Goal: Book appointment/travel/reservation

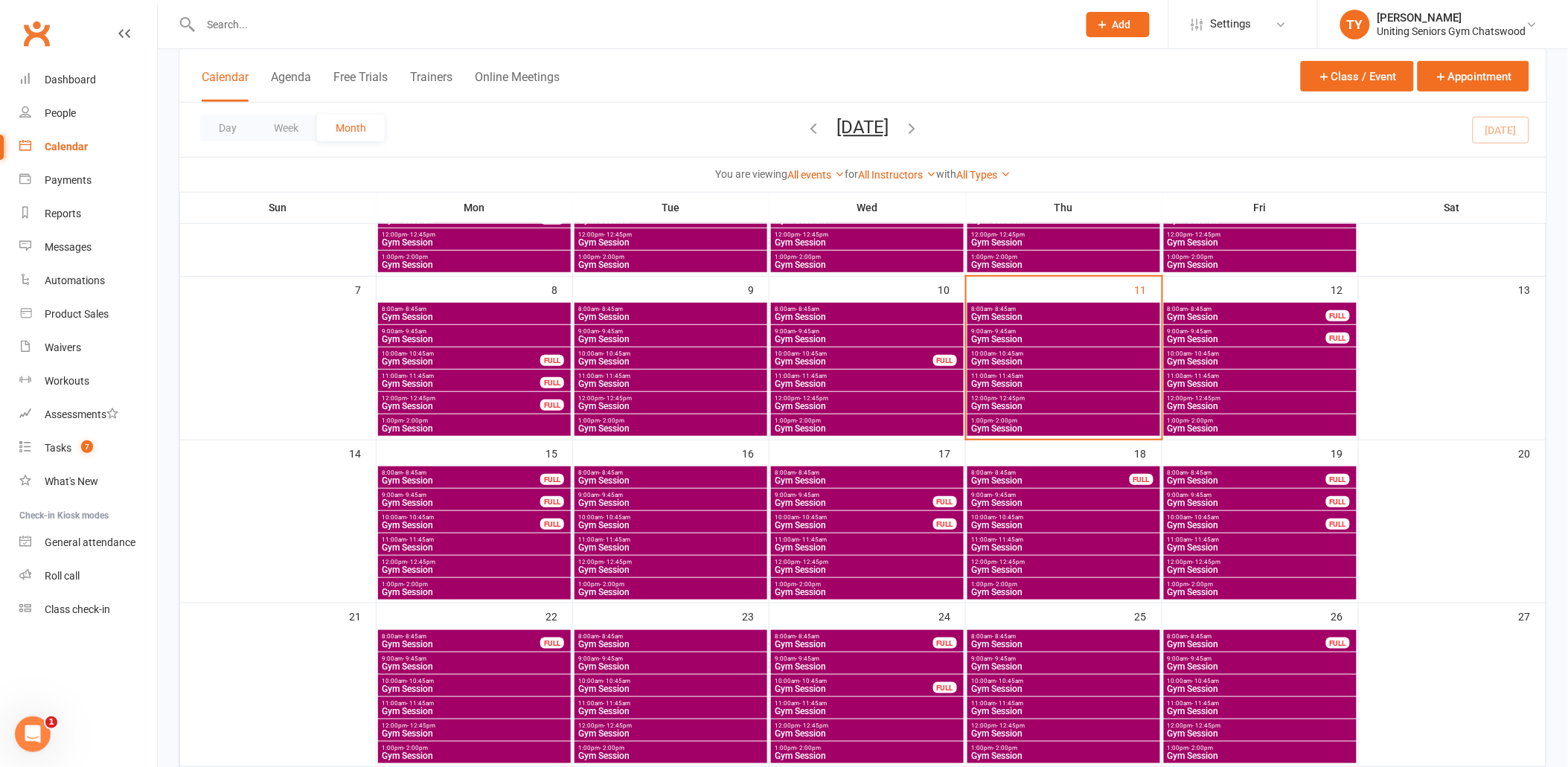
scroll to position [248, 0]
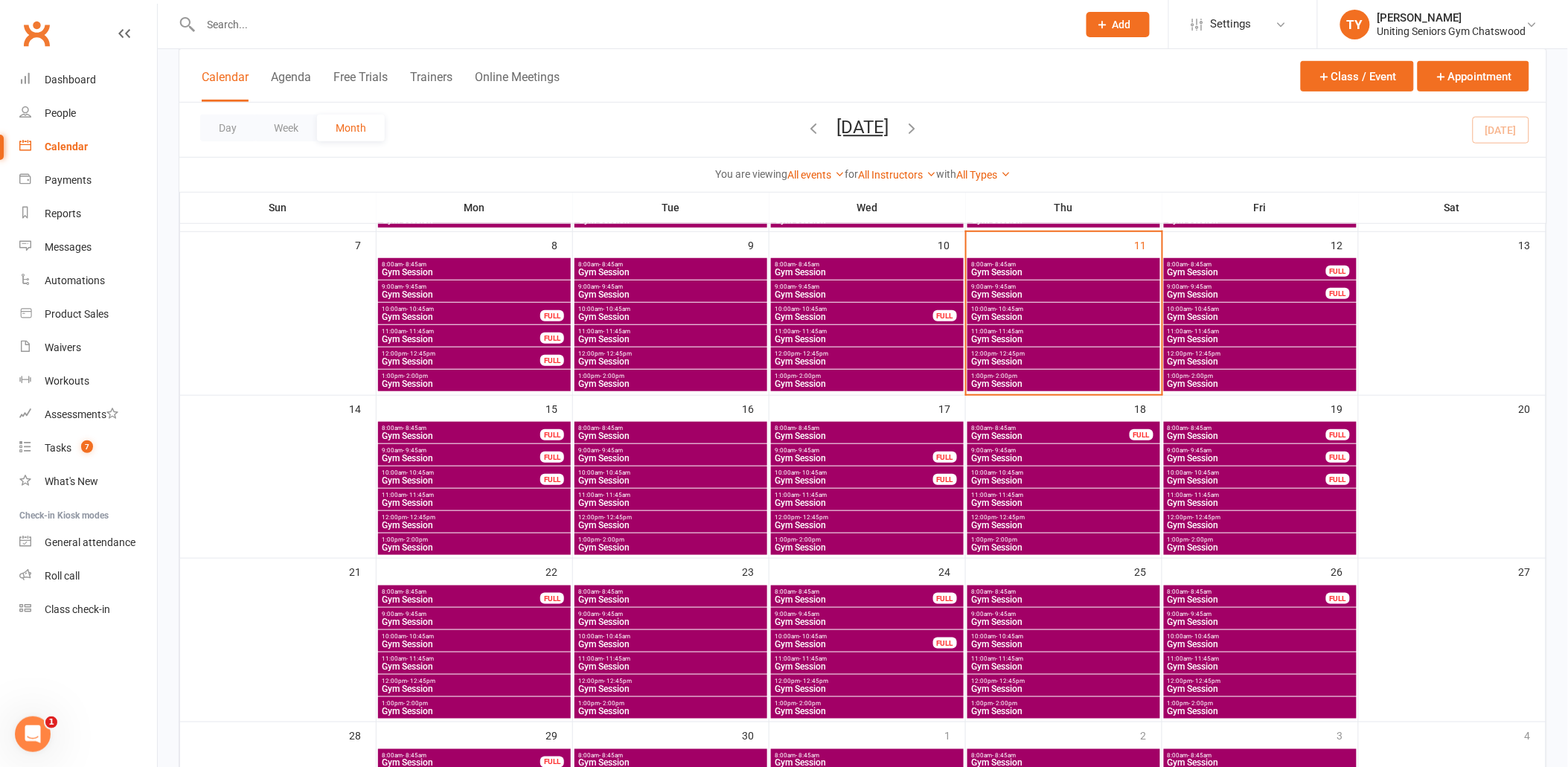
click at [423, 499] on span "Gym Session" at bounding box center [473, 503] width 186 height 9
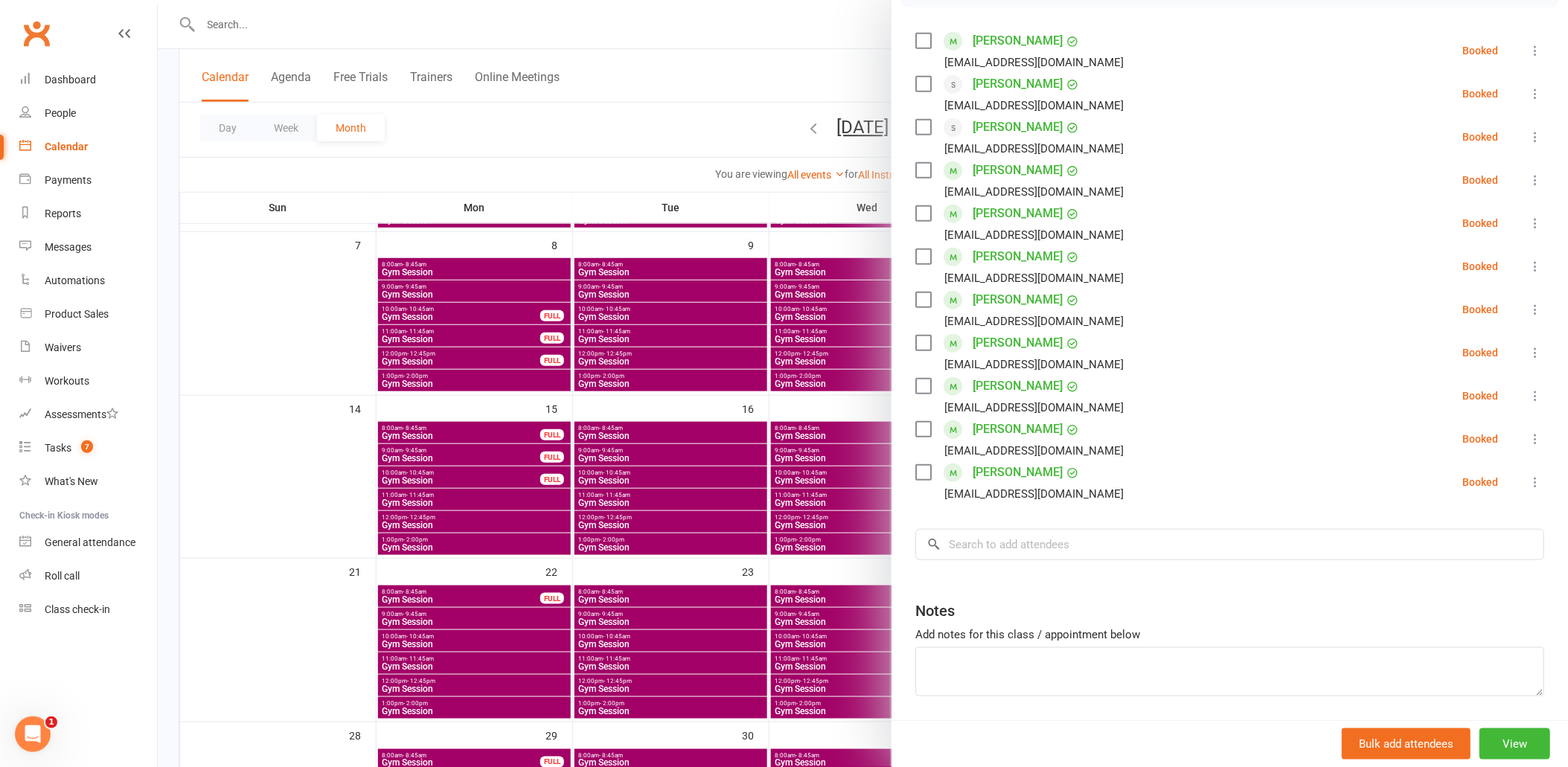
click at [480, 517] on div at bounding box center [862, 383] width 1410 height 767
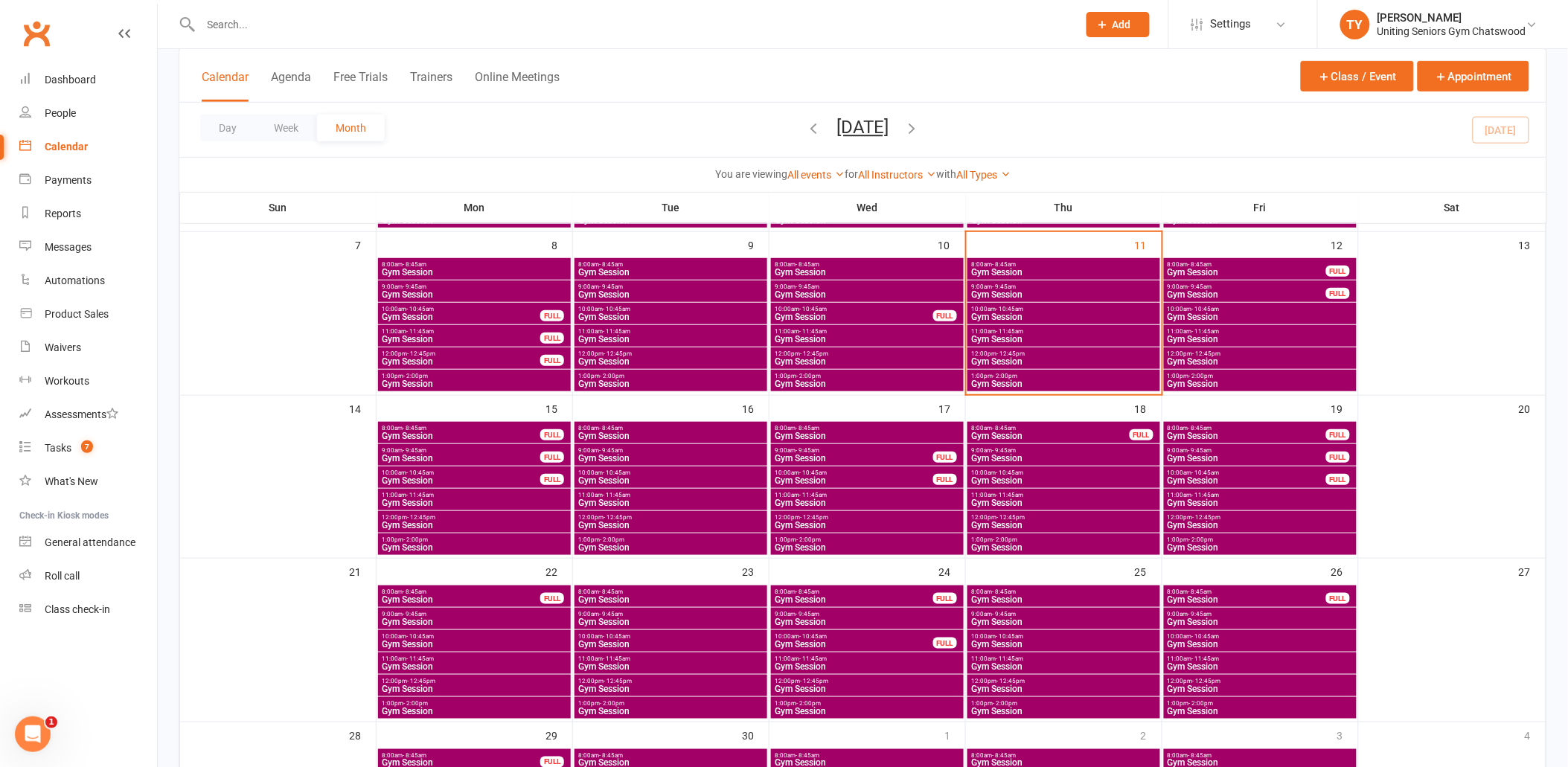
click at [458, 521] on span "Gym Session" at bounding box center [473, 525] width 186 height 9
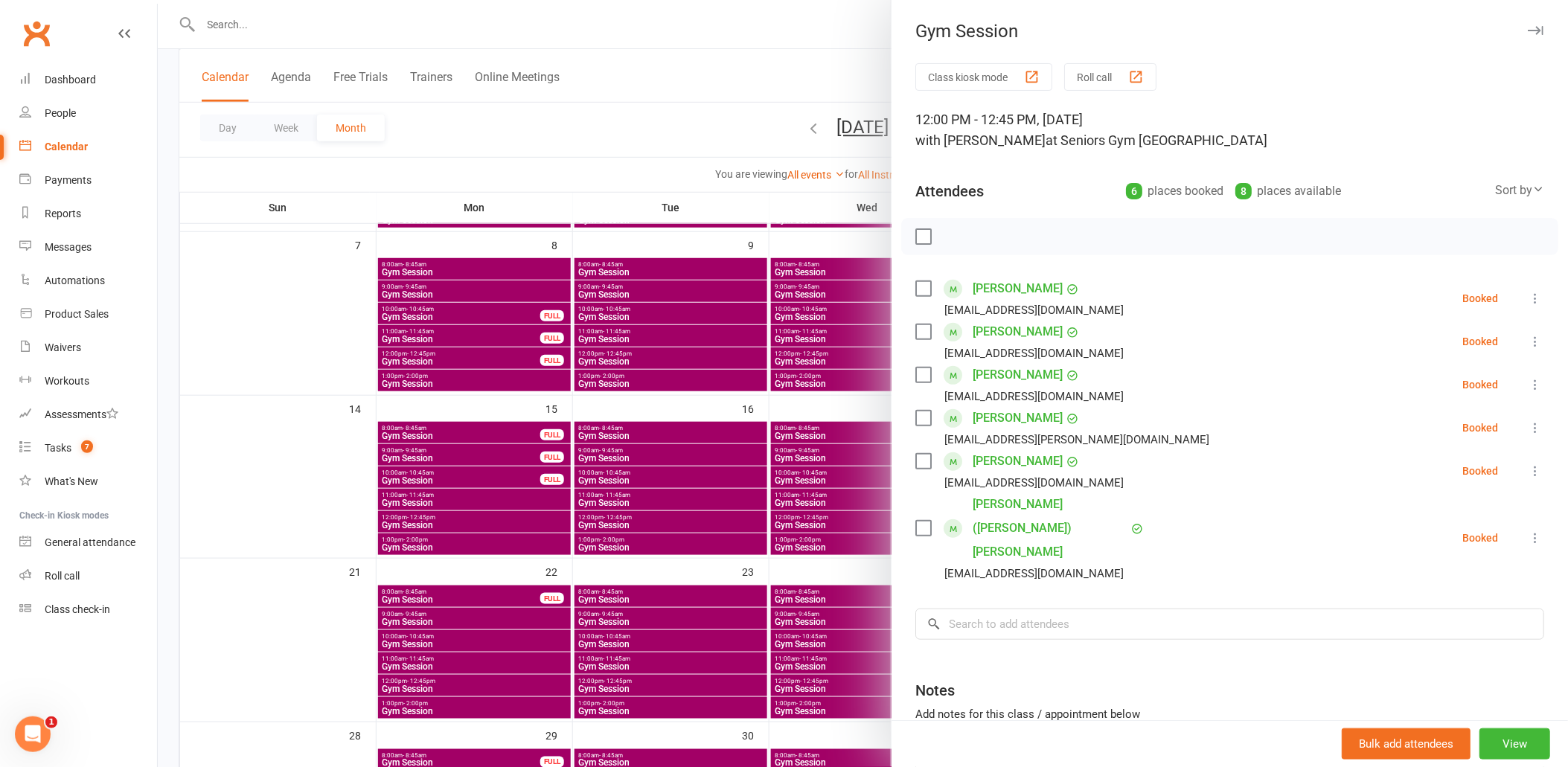
click at [458, 521] on div at bounding box center [862, 383] width 1410 height 767
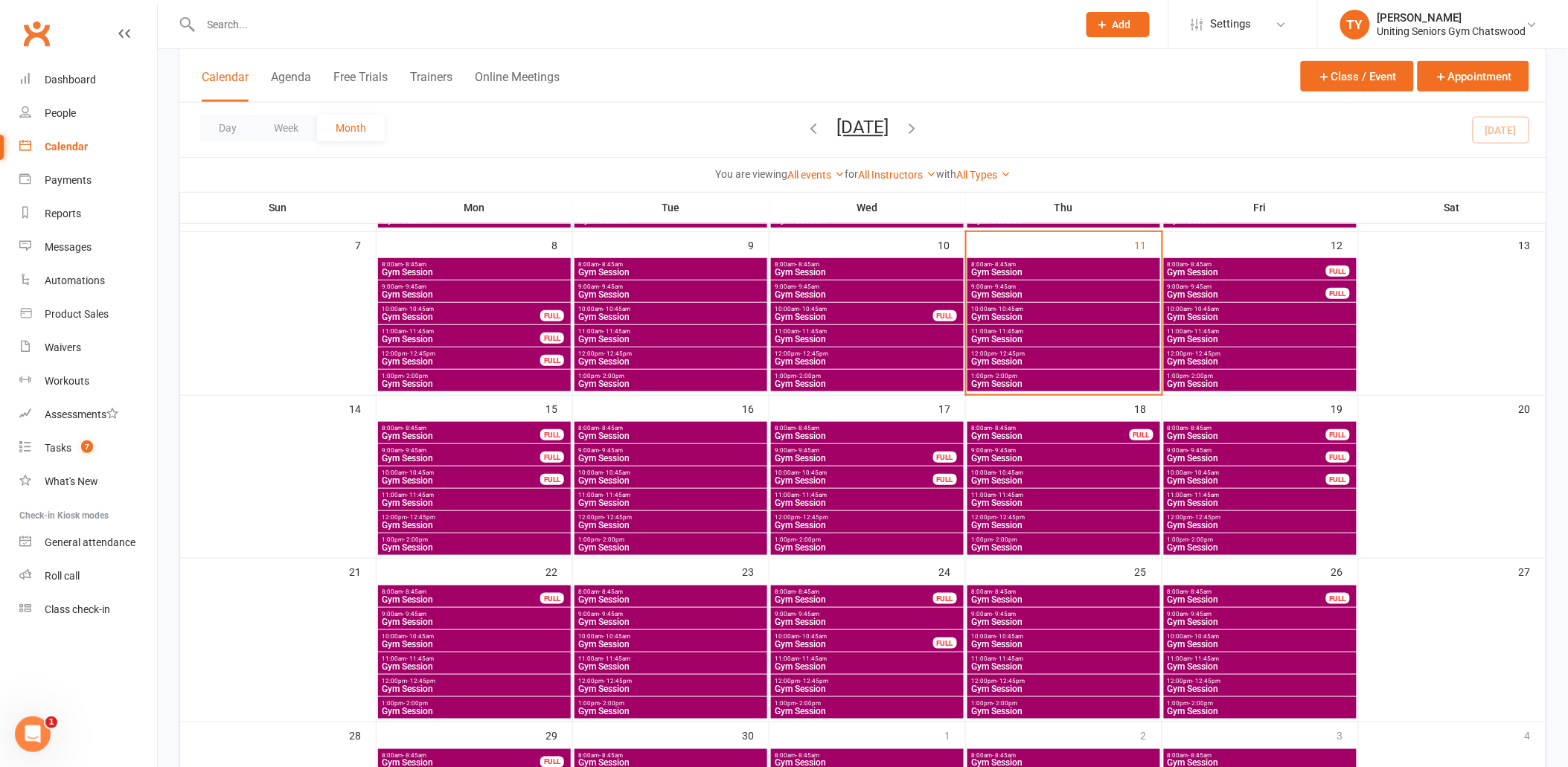
click at [460, 544] on span "Gym Session" at bounding box center [473, 547] width 186 height 9
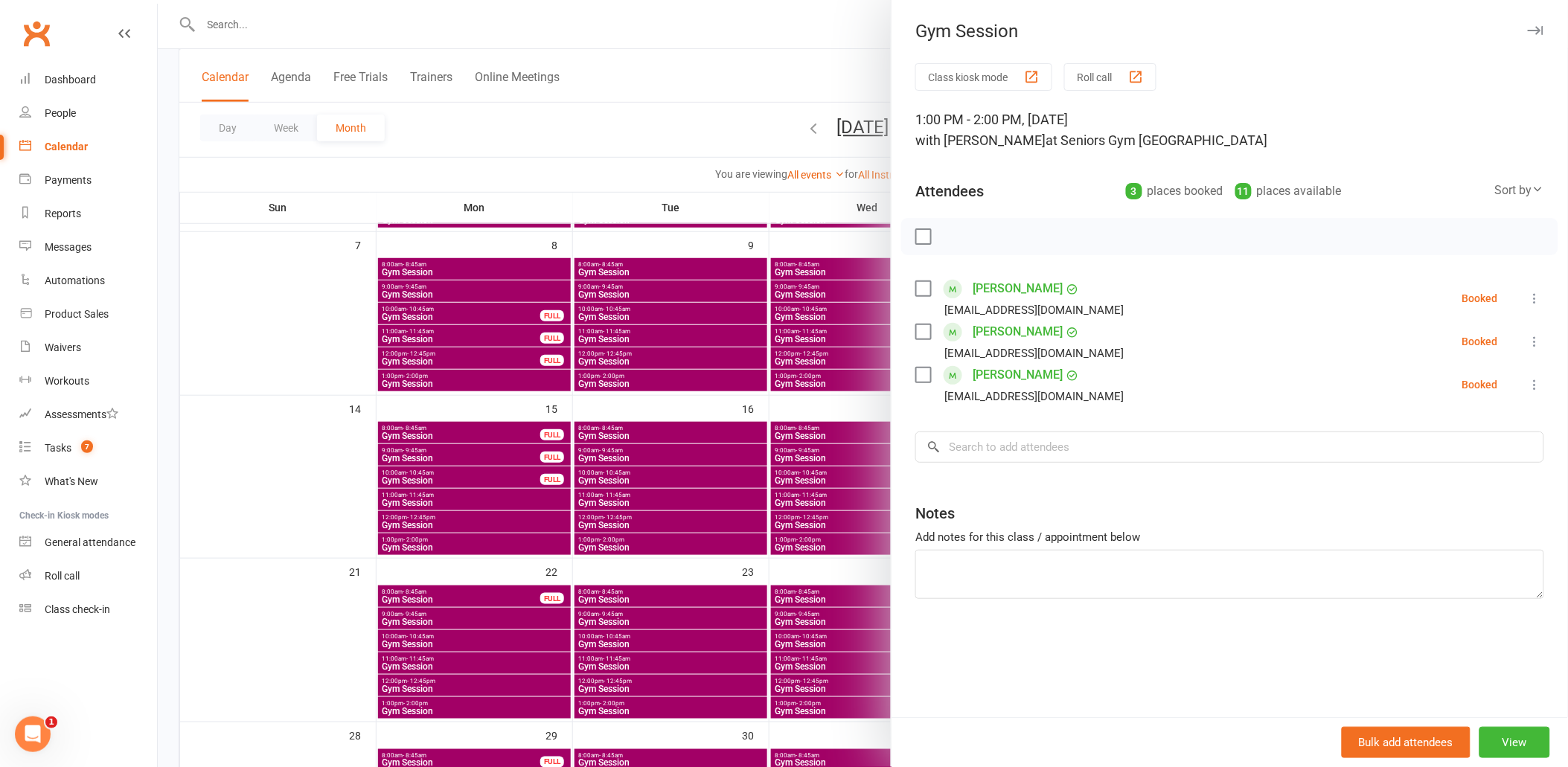
click at [460, 544] on div at bounding box center [862, 383] width 1410 height 767
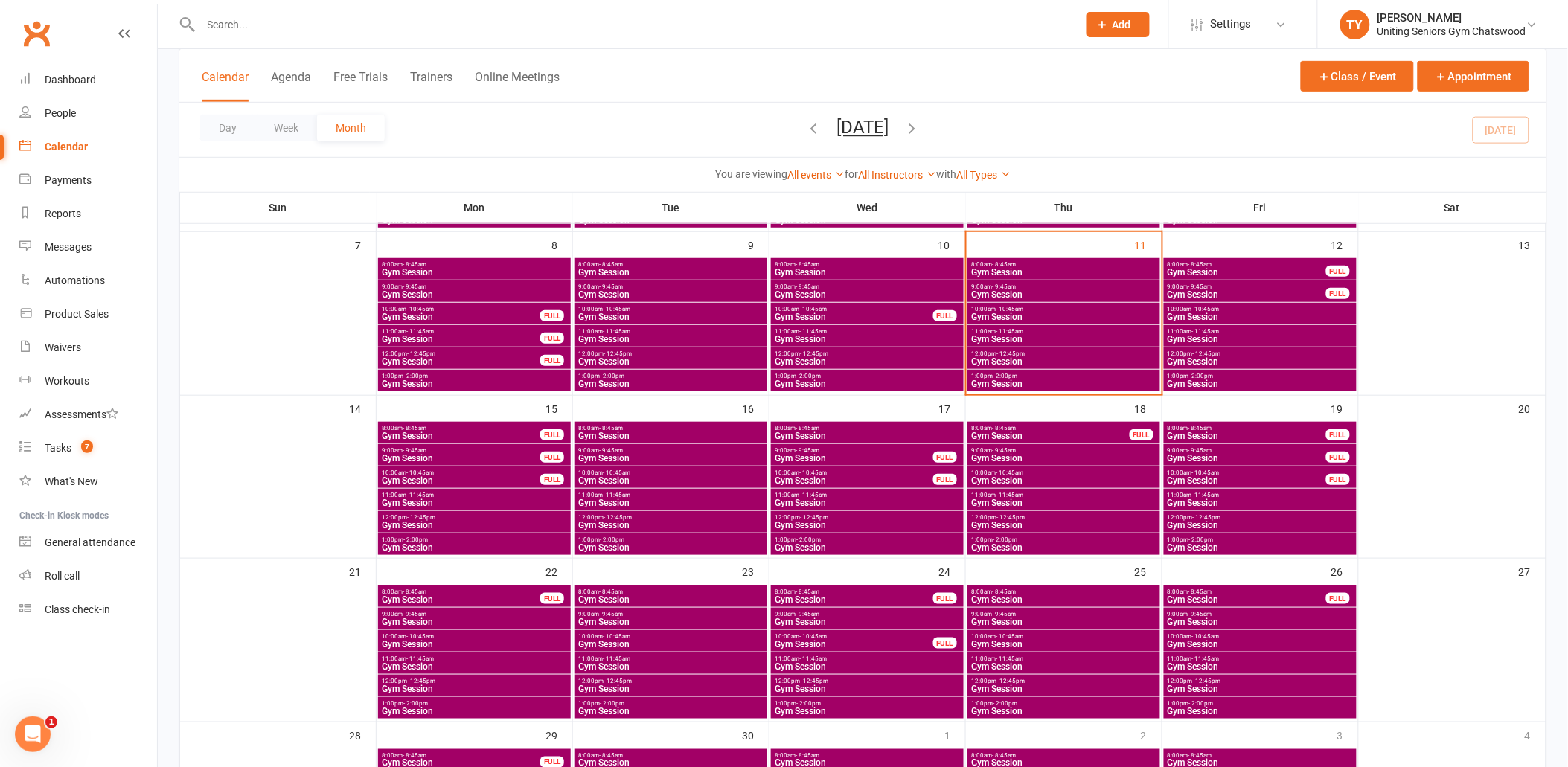
click at [451, 474] on span "10:00am - 10:45am" at bounding box center [460, 473] width 160 height 7
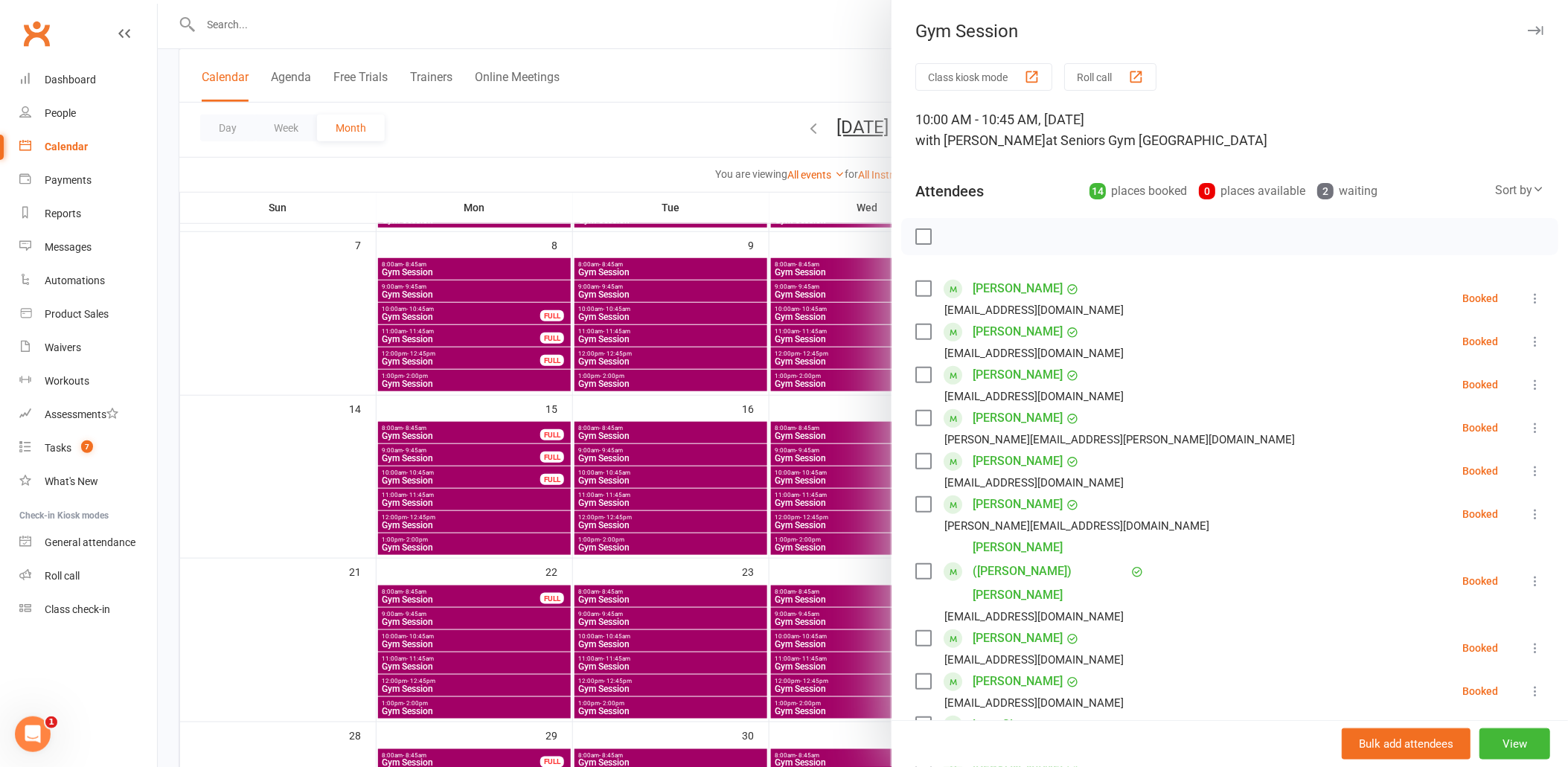
click at [451, 474] on div at bounding box center [862, 383] width 1410 height 767
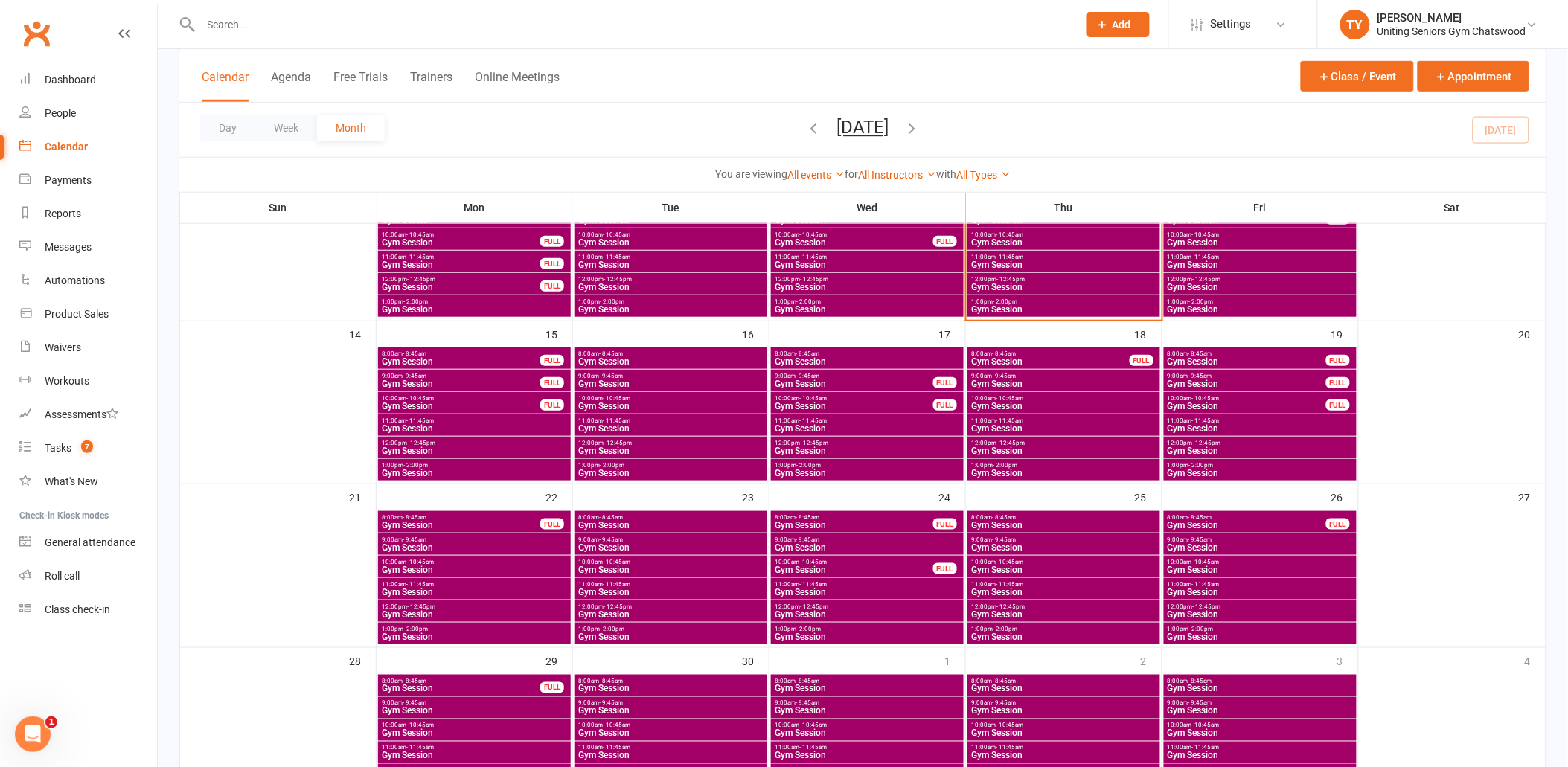
scroll to position [331, 0]
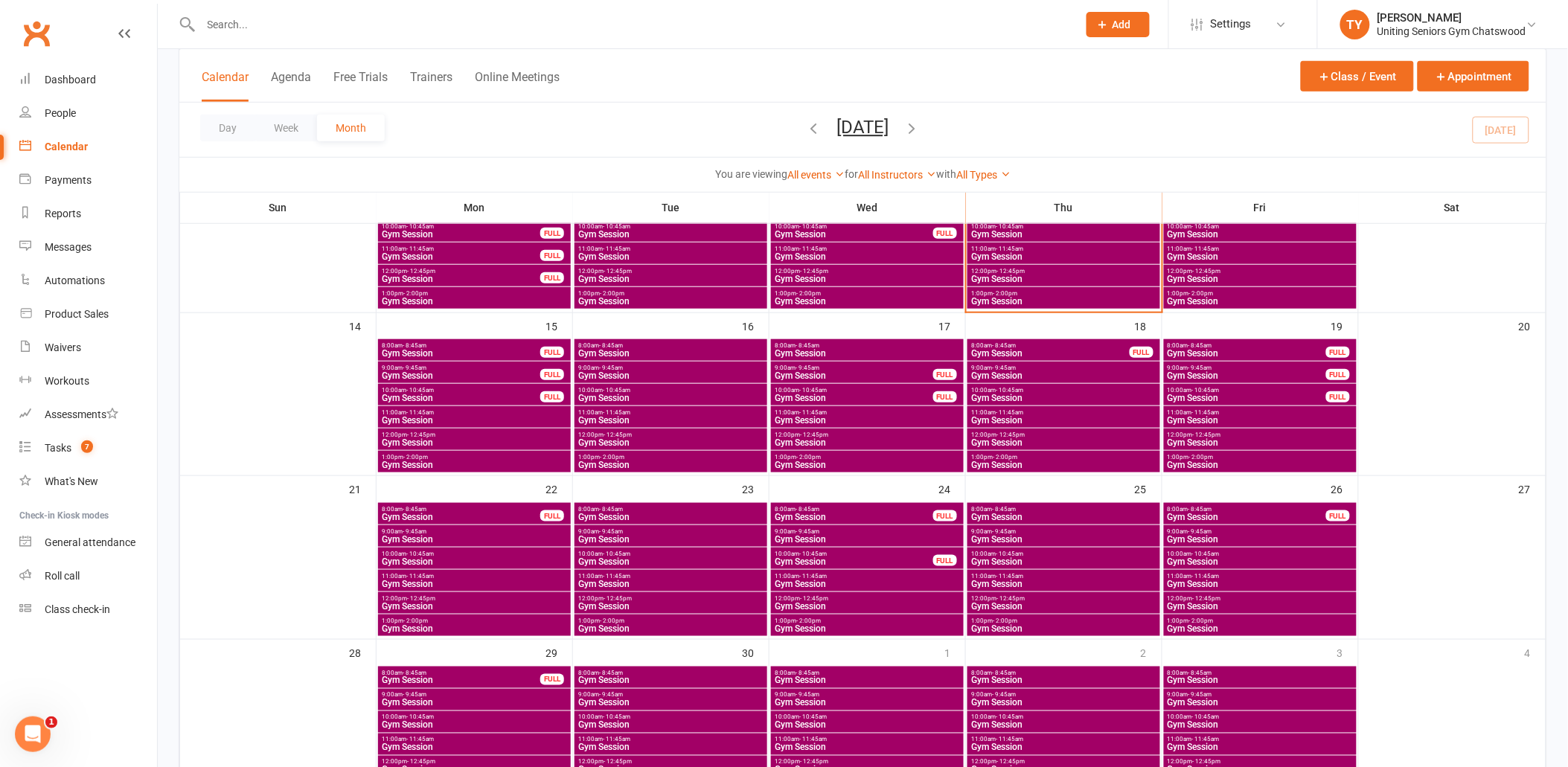
click at [478, 391] on span "10:00am - 10:45am" at bounding box center [460, 390] width 160 height 7
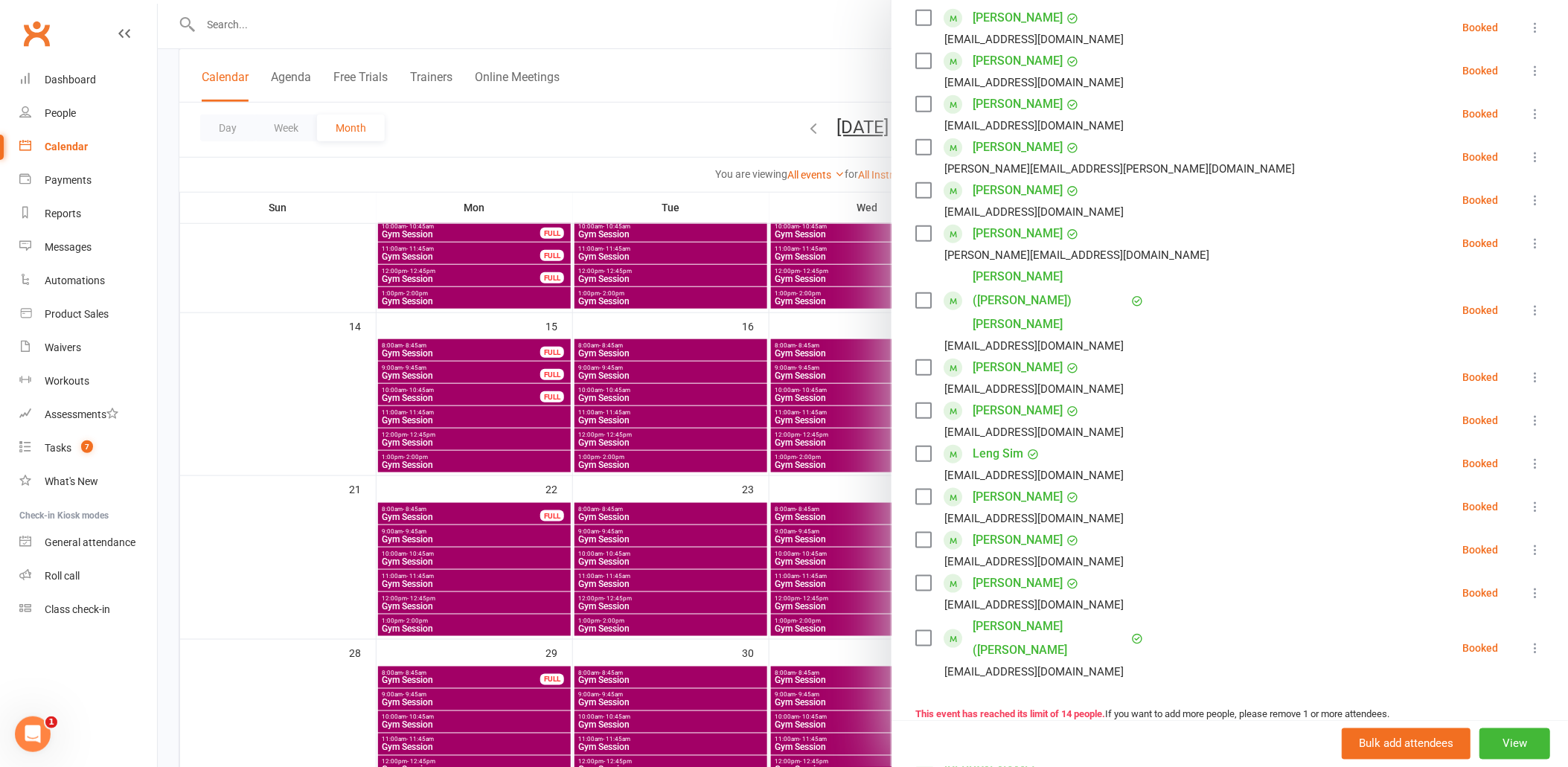
scroll to position [248, 0]
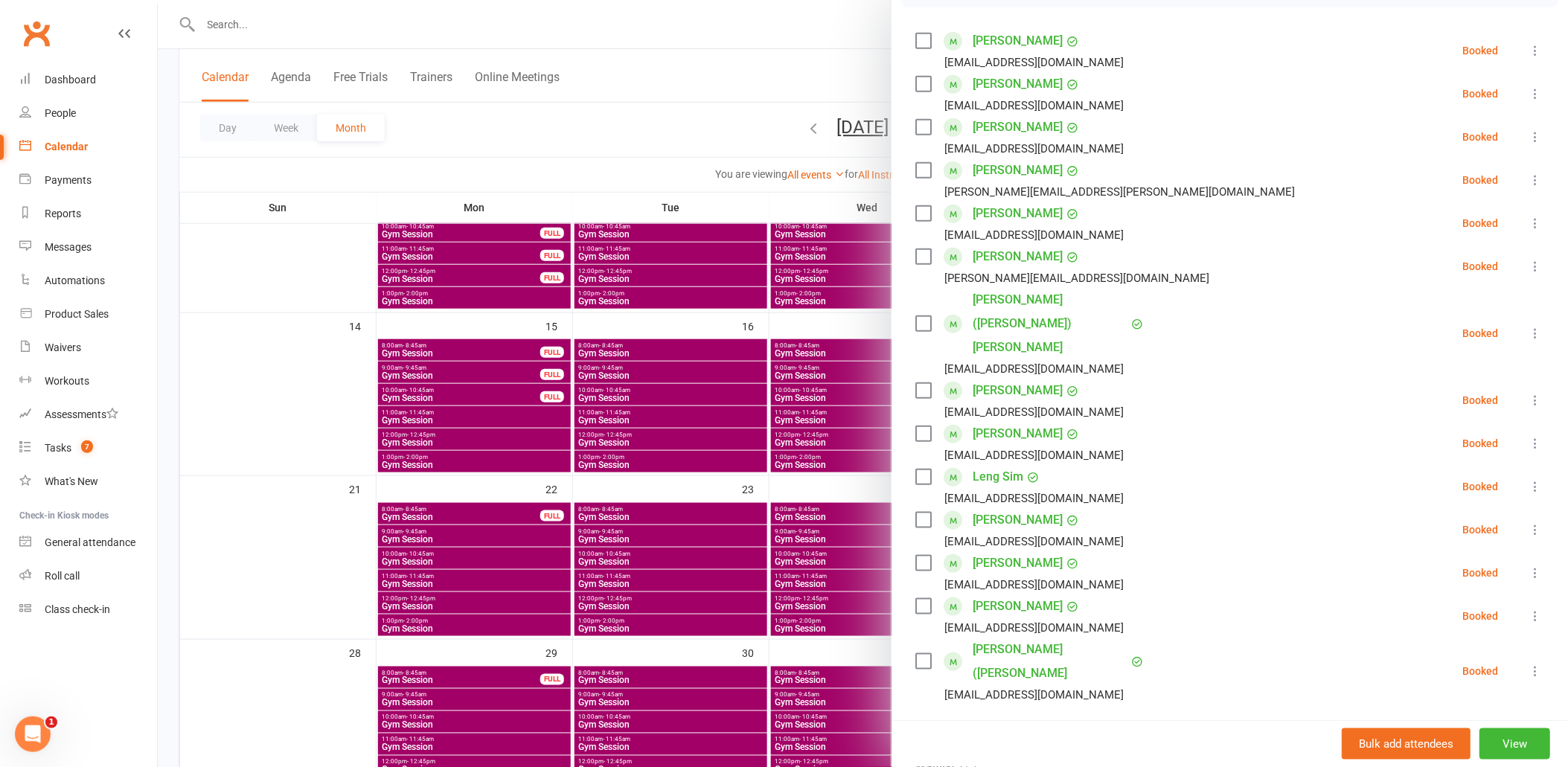
click at [399, 560] on div at bounding box center [862, 383] width 1410 height 767
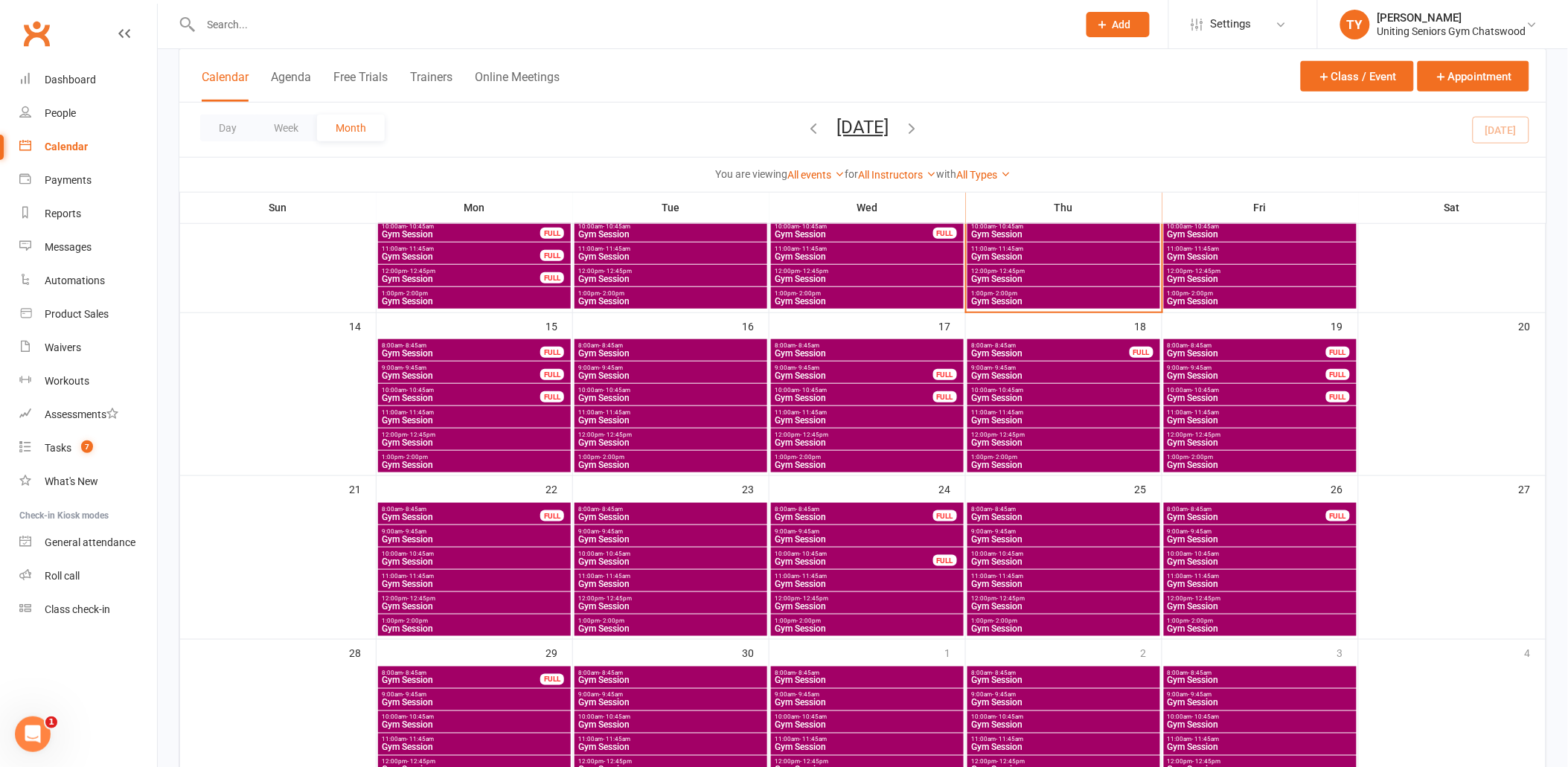
click at [455, 371] on span "Gym Session" at bounding box center [460, 375] width 160 height 9
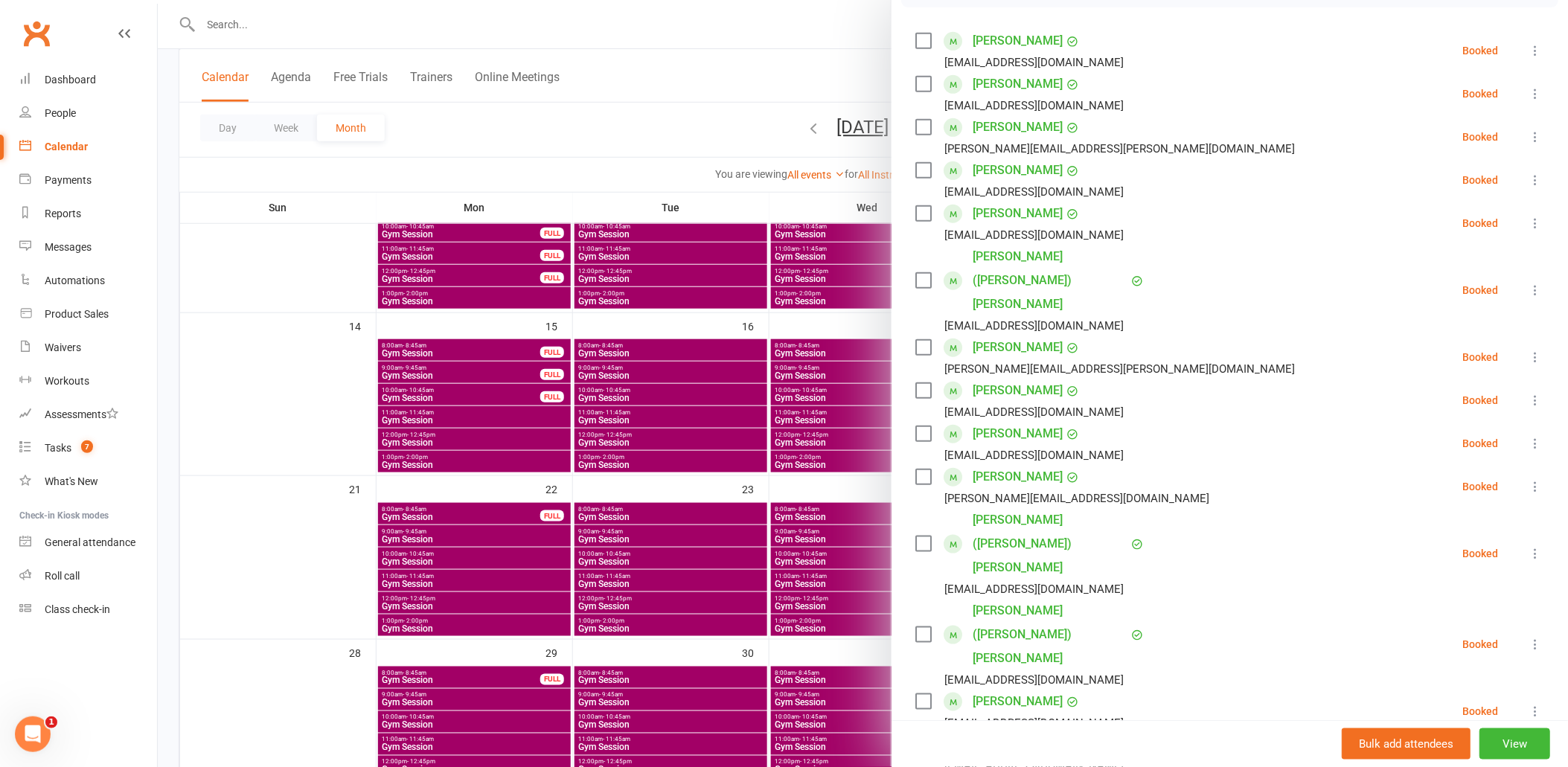
scroll to position [331, 0]
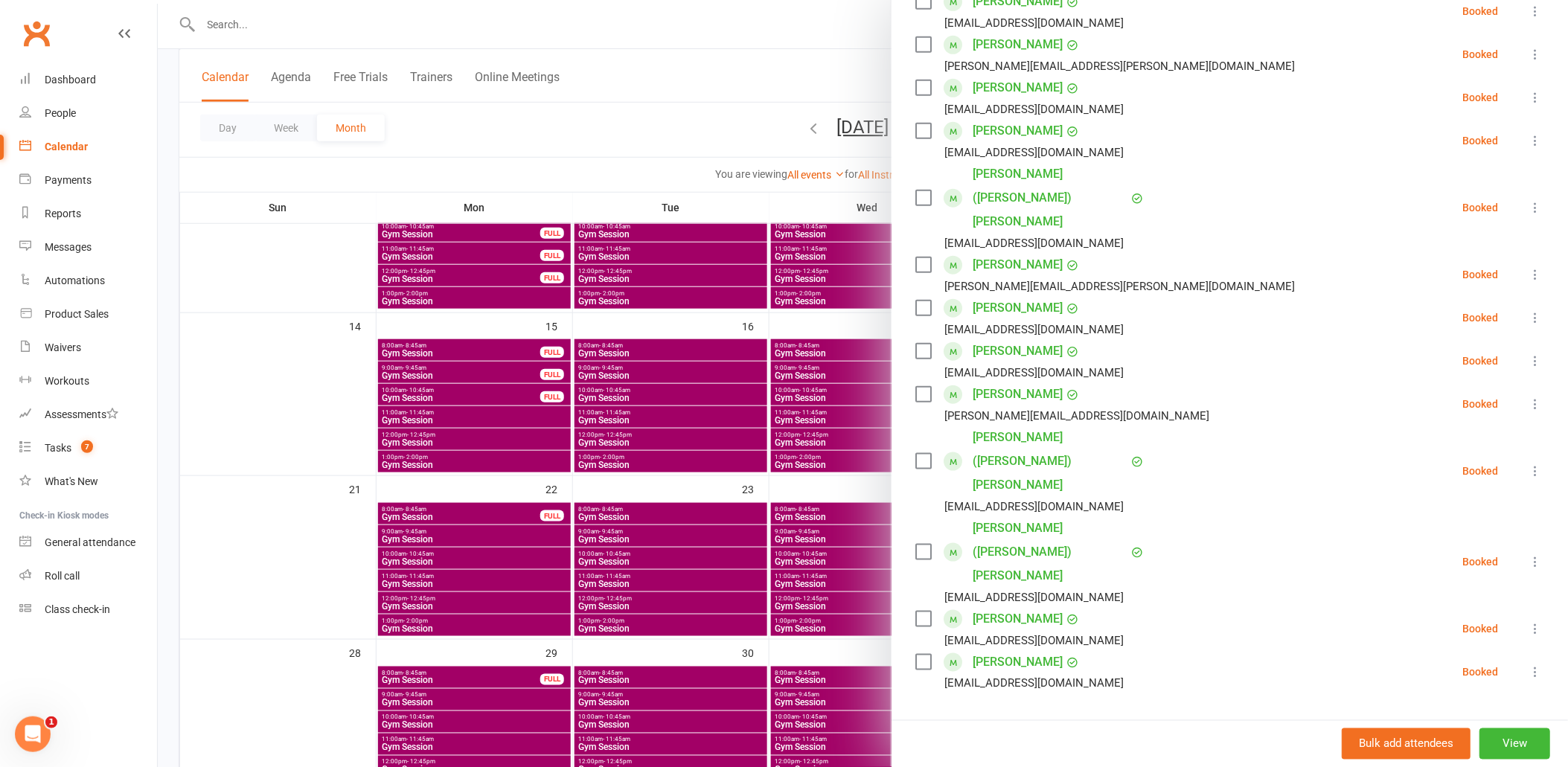
click at [457, 429] on div at bounding box center [862, 383] width 1410 height 767
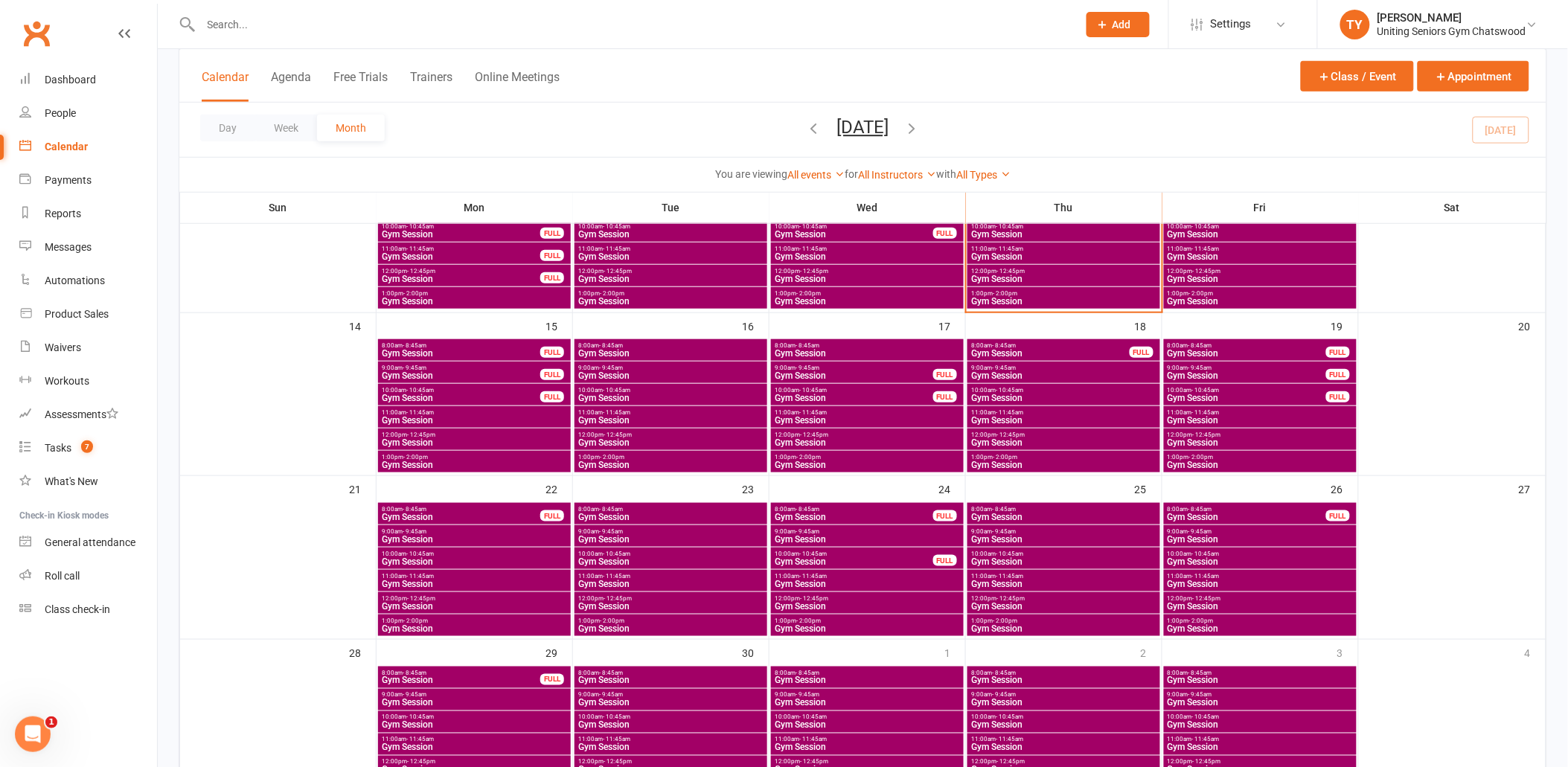
click at [488, 345] on span "8:00am - 8:45am" at bounding box center [460, 345] width 160 height 7
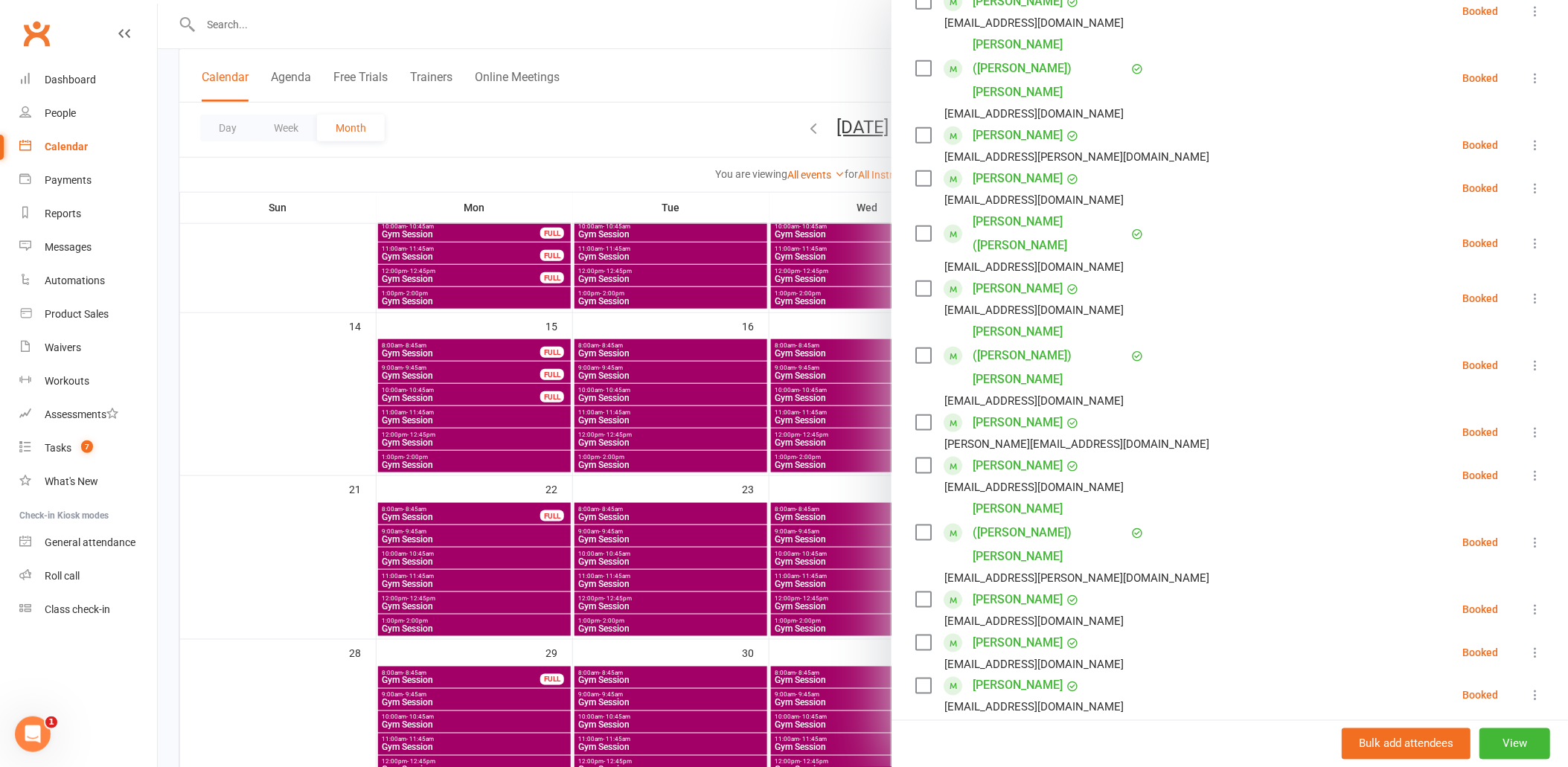
click at [463, 434] on div at bounding box center [862, 383] width 1410 height 767
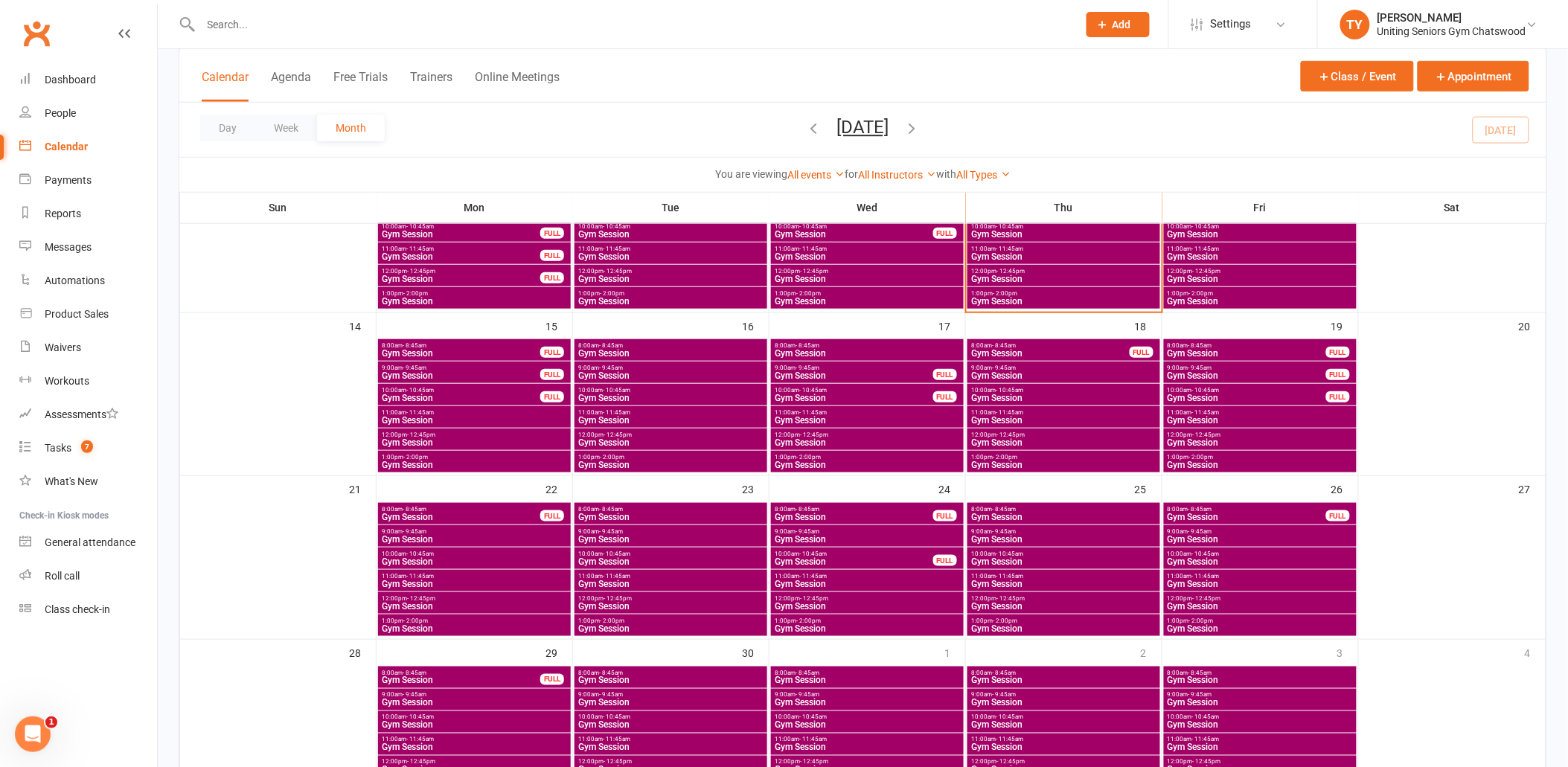
click at [628, 415] on span "Gym Session" at bounding box center [670, 420] width 186 height 9
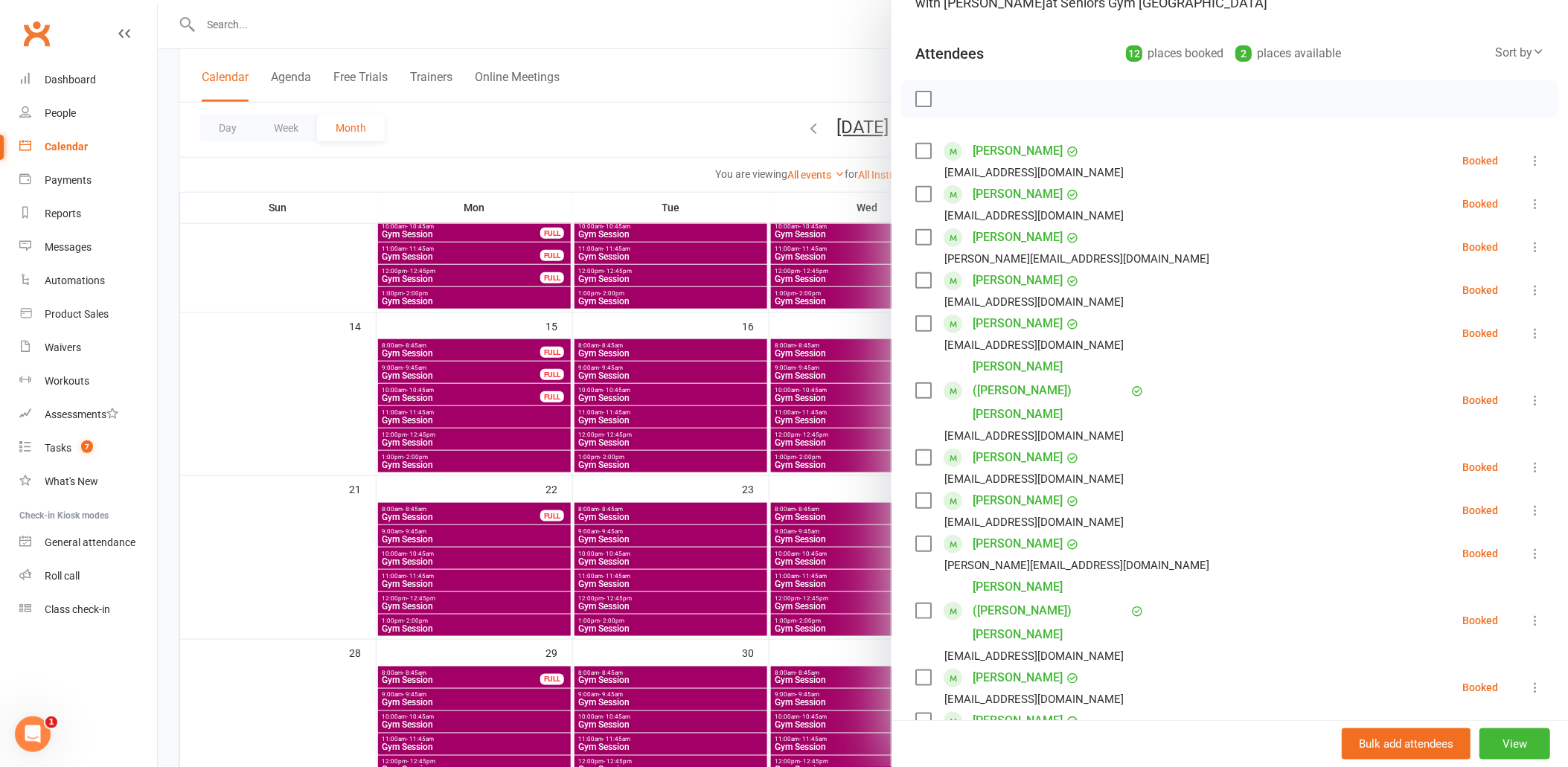
scroll to position [165, 0]
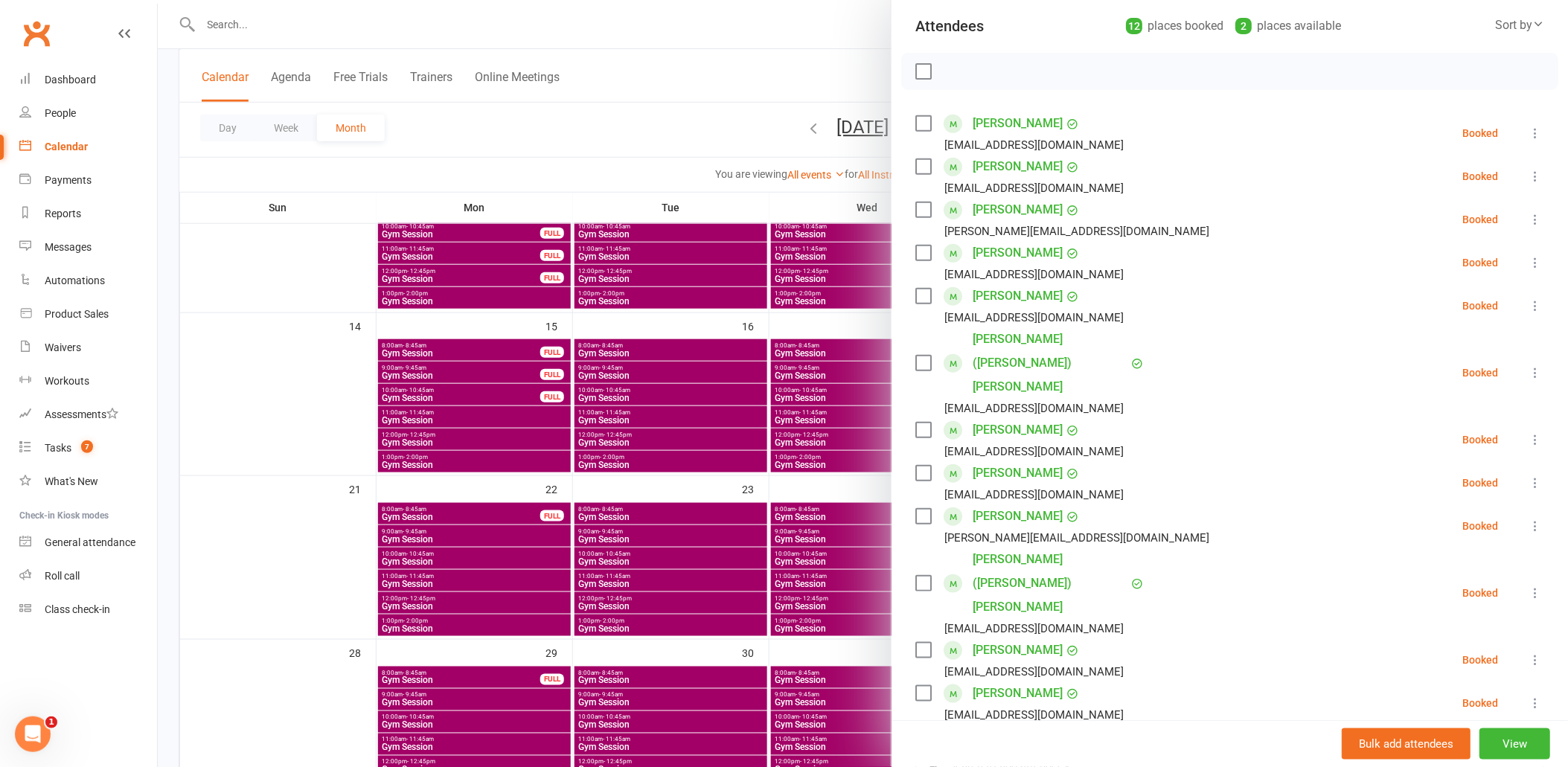
click at [566, 425] on div at bounding box center [862, 383] width 1410 height 767
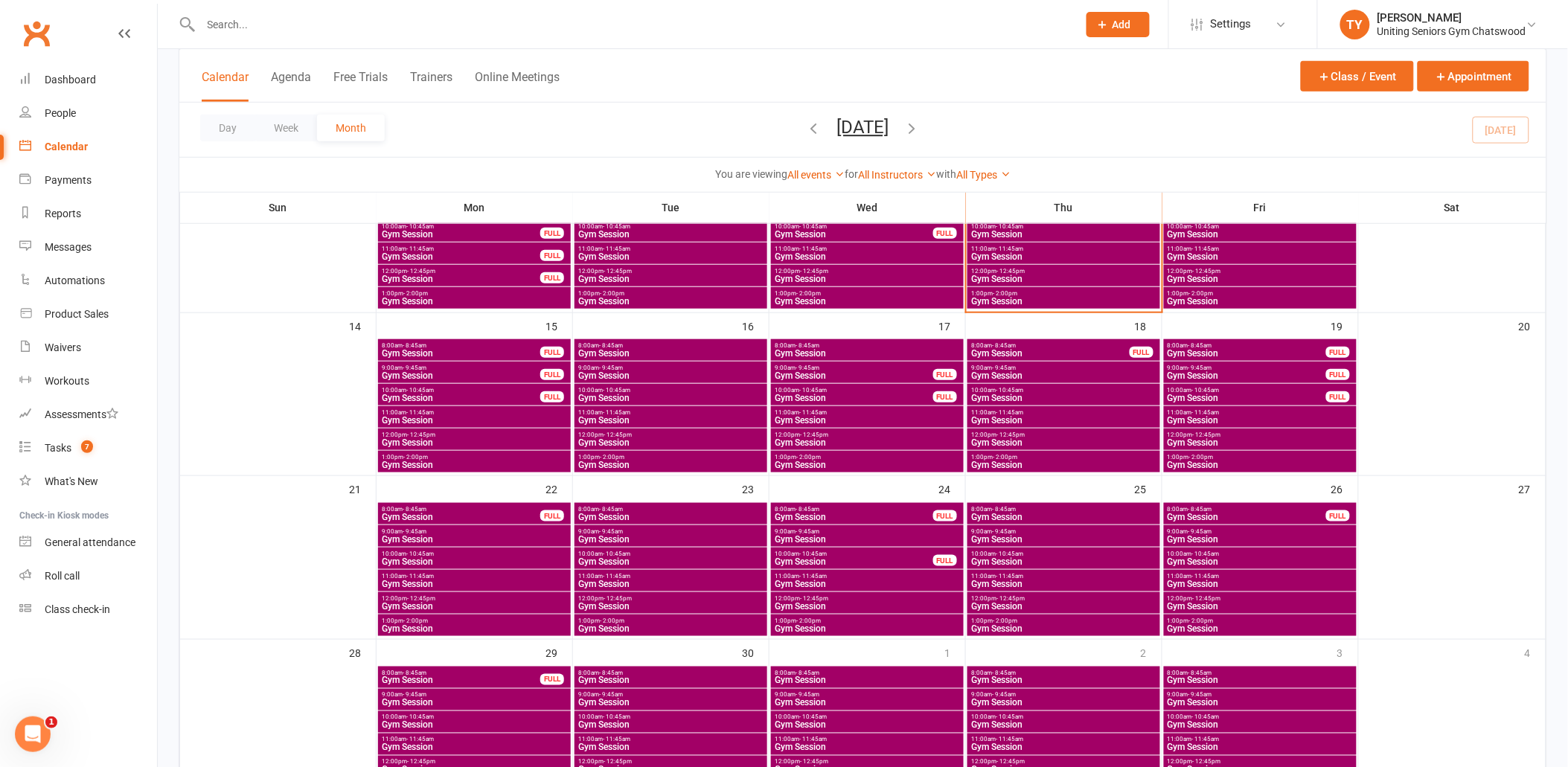
click at [657, 435] on span "12:00pm - 12:45pm" at bounding box center [670, 435] width 186 height 7
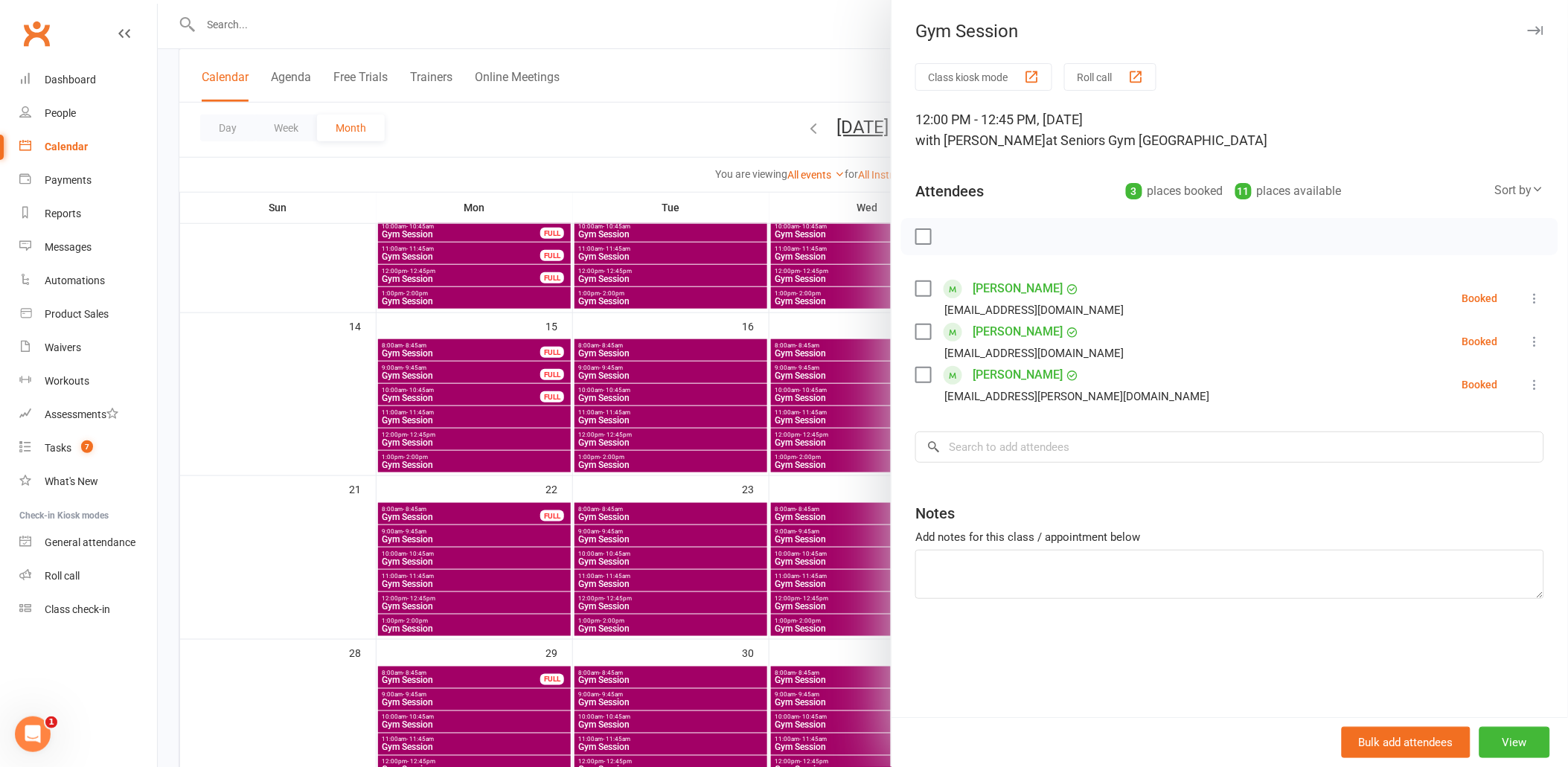
click at [494, 450] on div at bounding box center [862, 383] width 1410 height 767
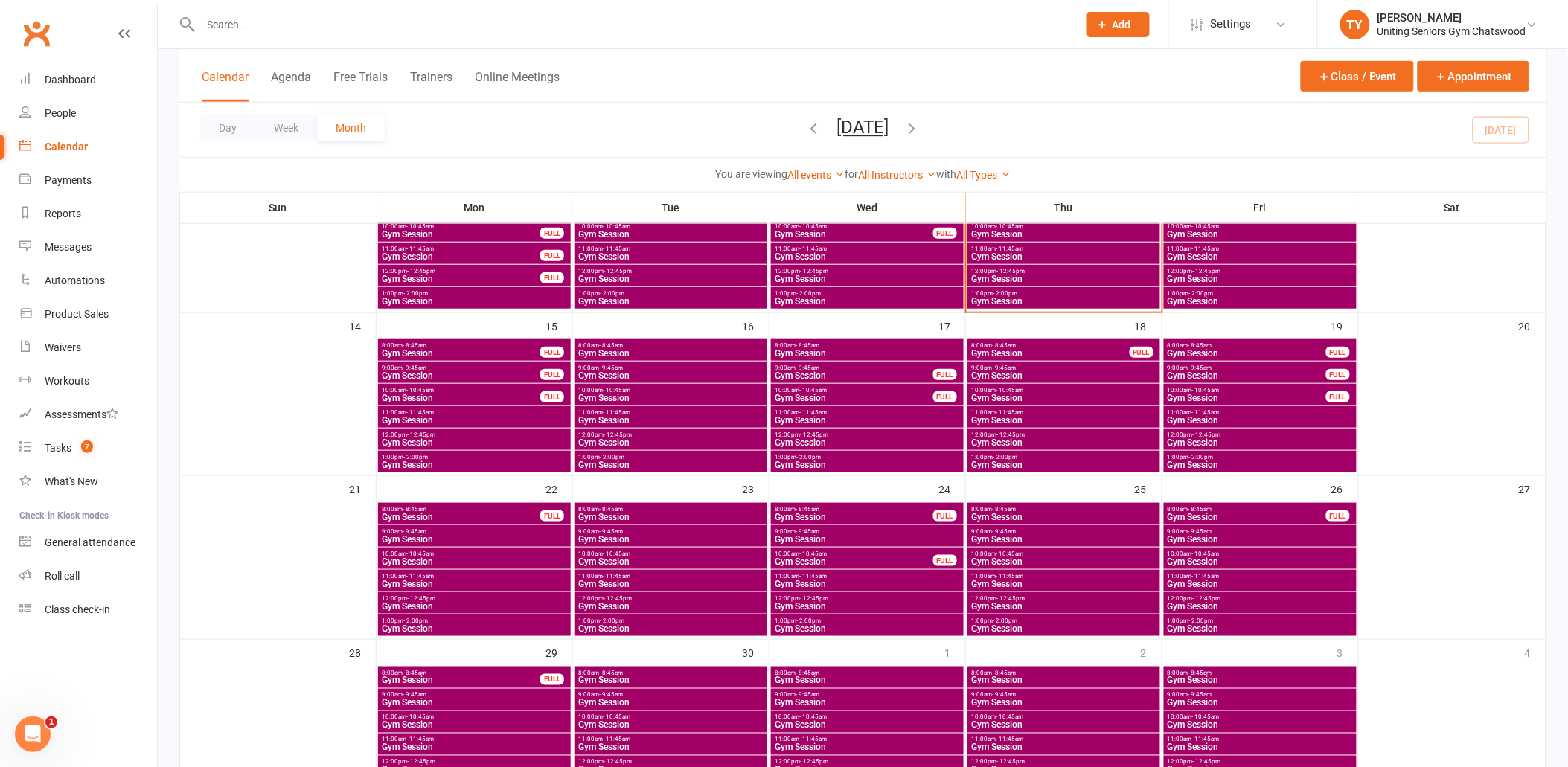
click at [654, 464] on span "Gym Session" at bounding box center [670, 464] width 186 height 9
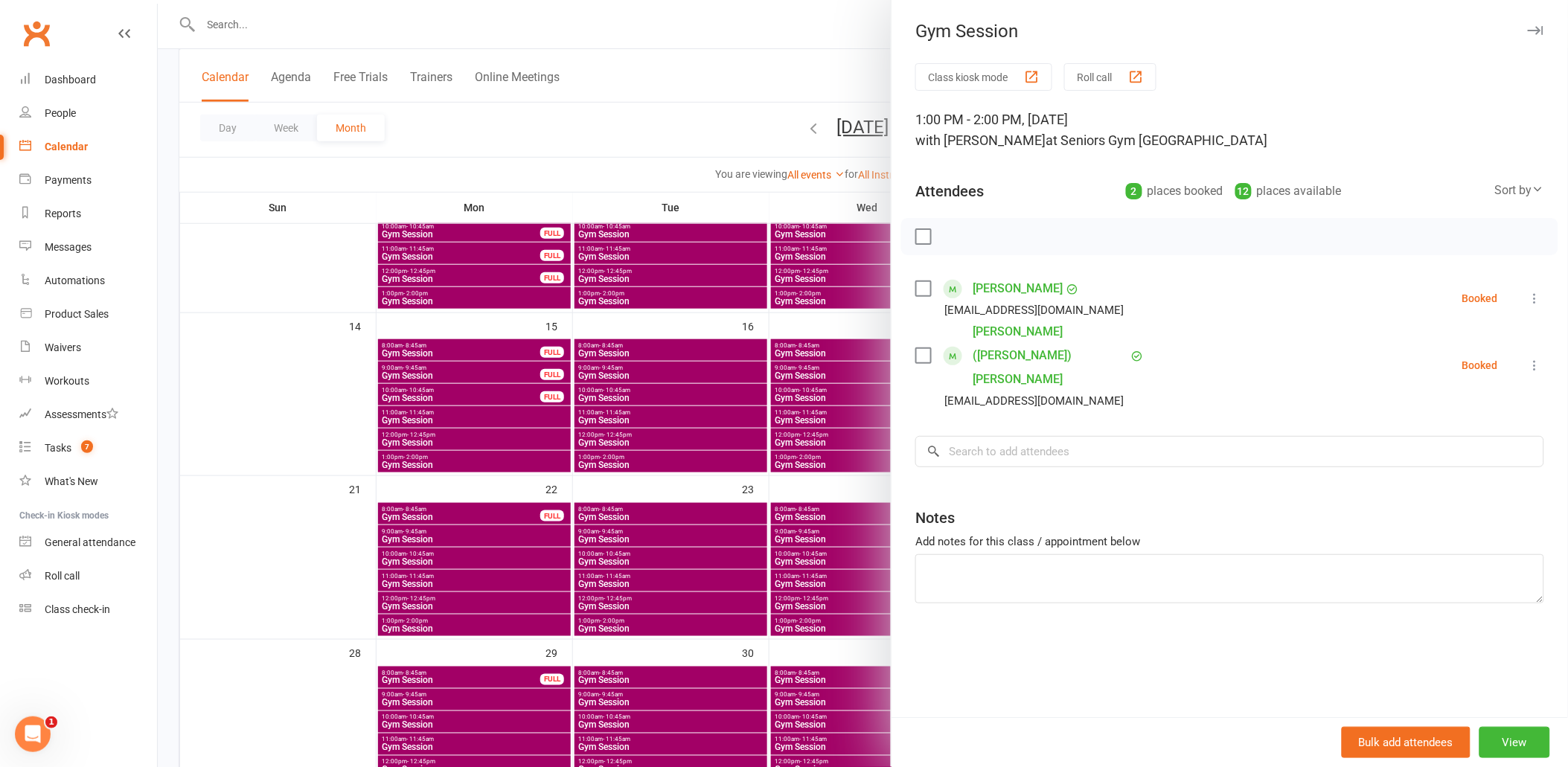
click at [561, 428] on div at bounding box center [862, 383] width 1410 height 767
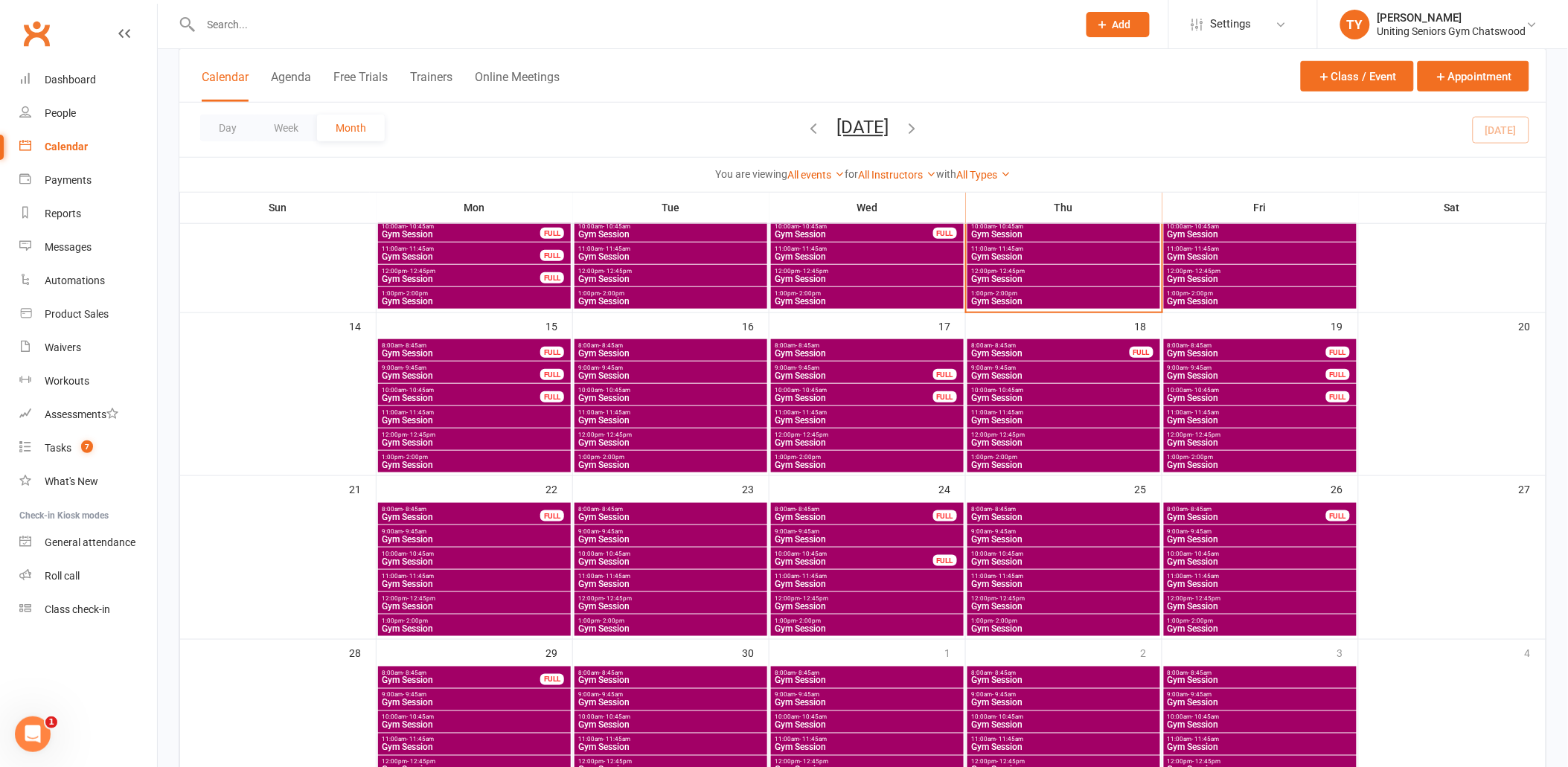
click at [629, 352] on span "Gym Session" at bounding box center [670, 353] width 186 height 9
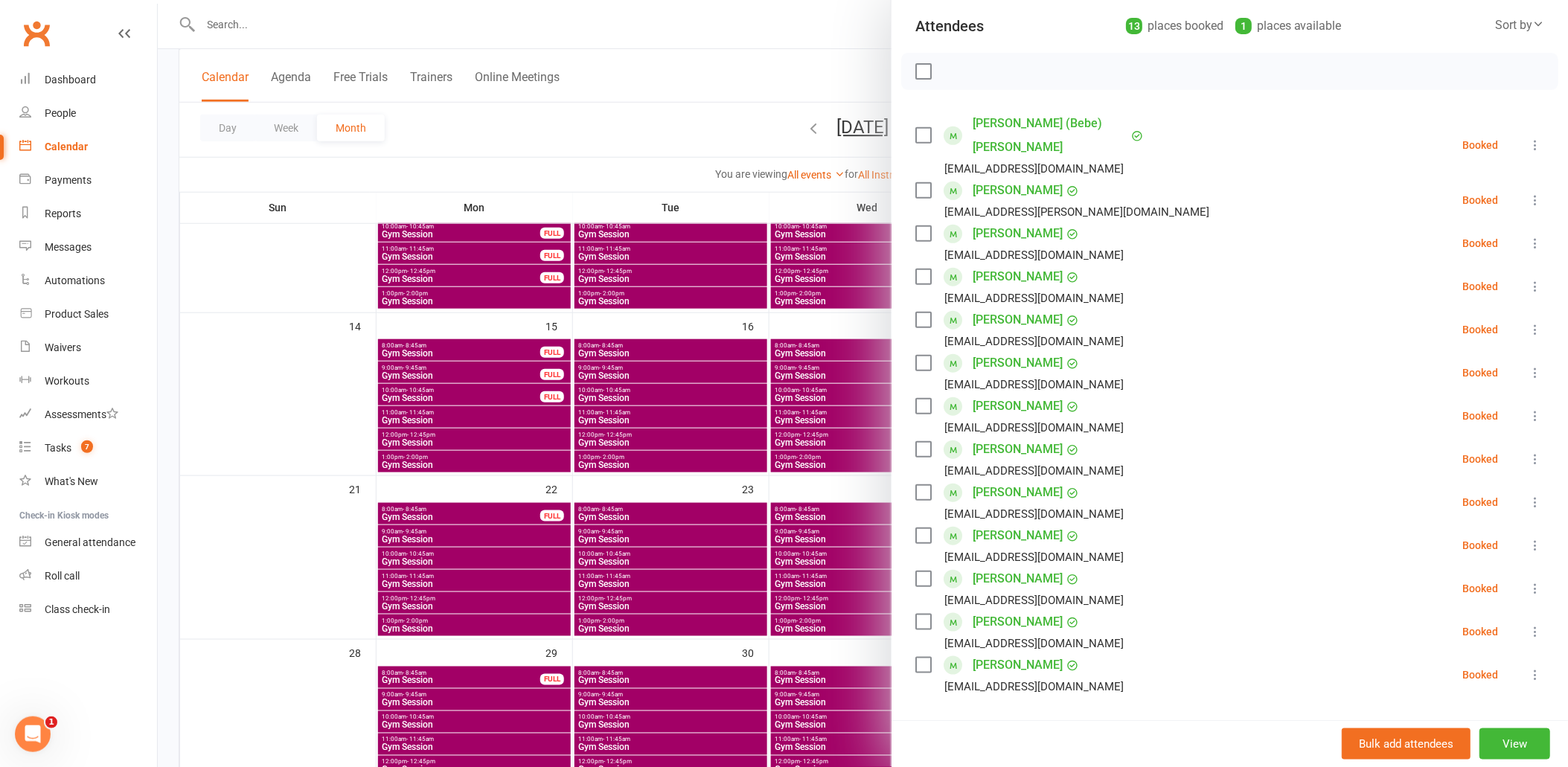
click at [509, 403] on div at bounding box center [862, 383] width 1410 height 767
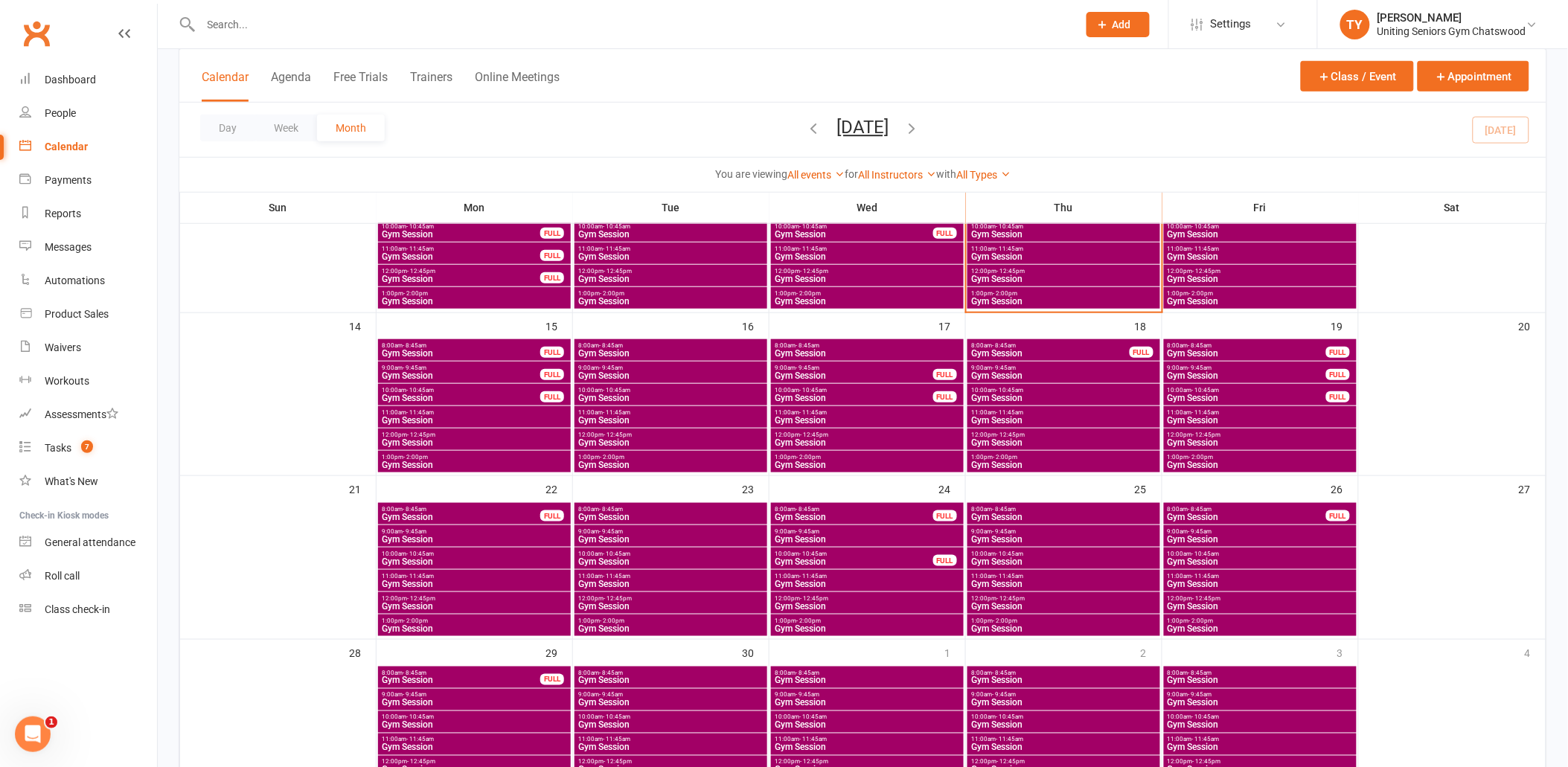
click at [674, 375] on span "Gym Session" at bounding box center [670, 375] width 186 height 9
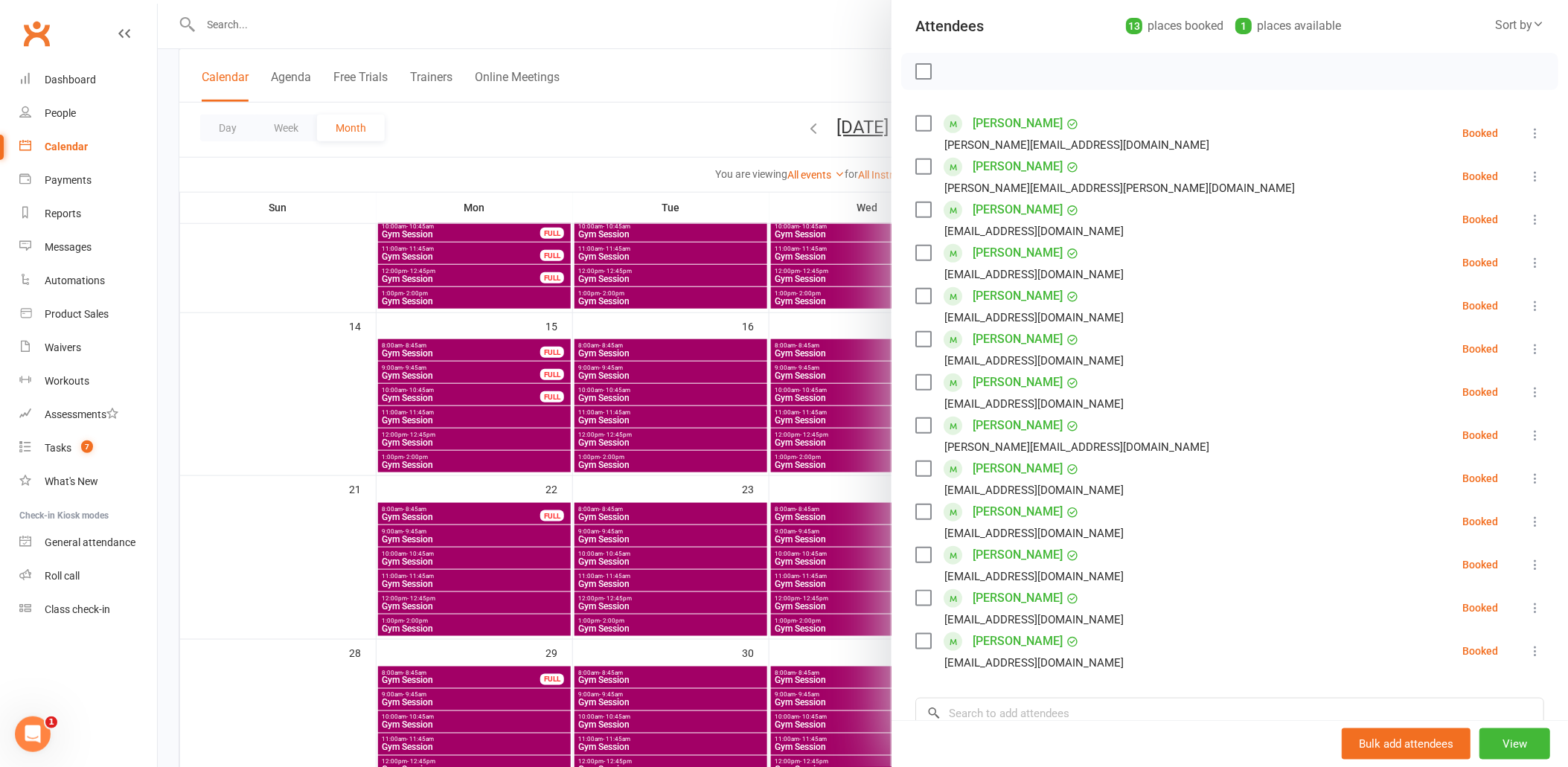
scroll to position [248, 0]
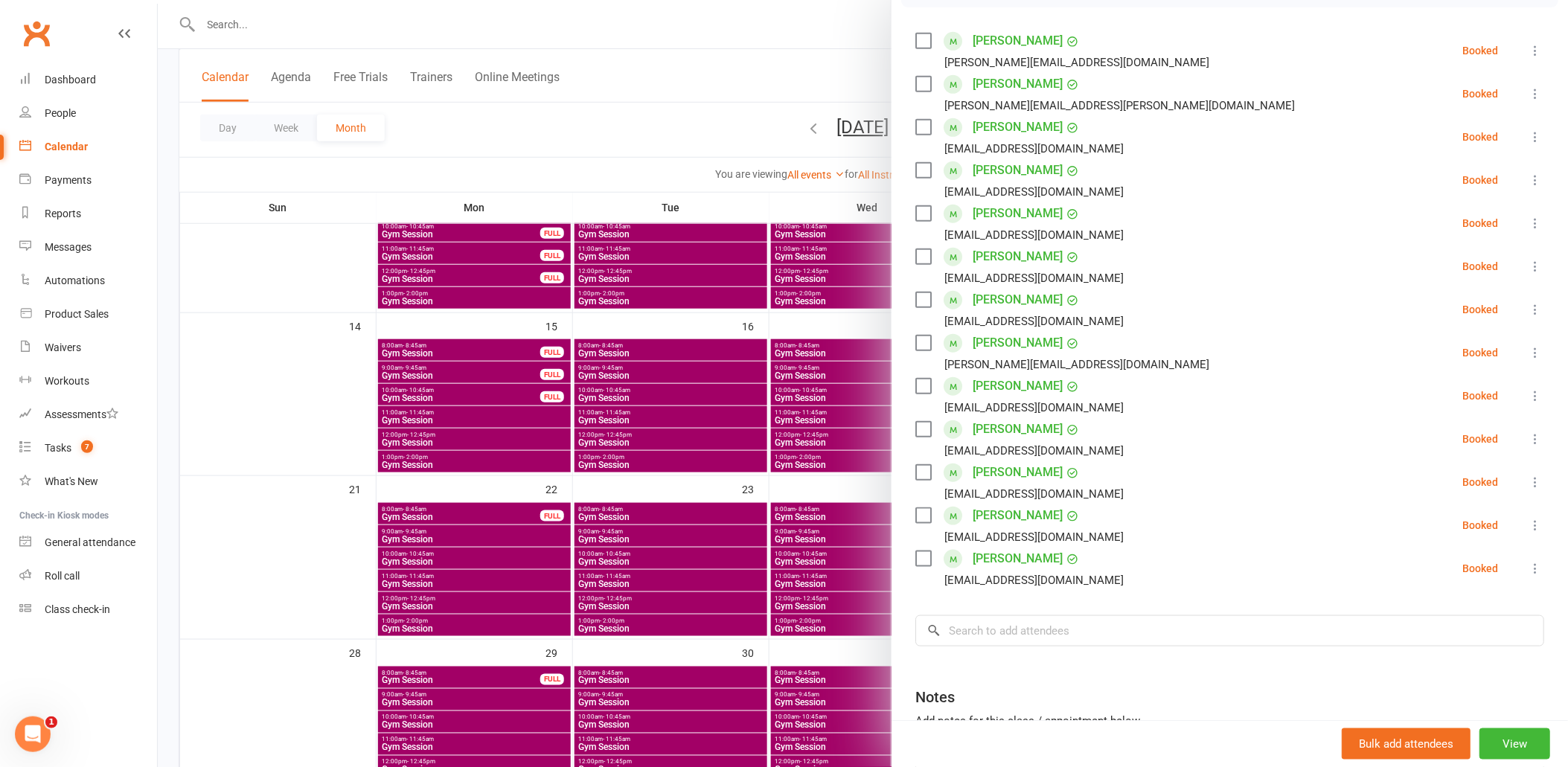
click at [623, 439] on div at bounding box center [862, 383] width 1410 height 767
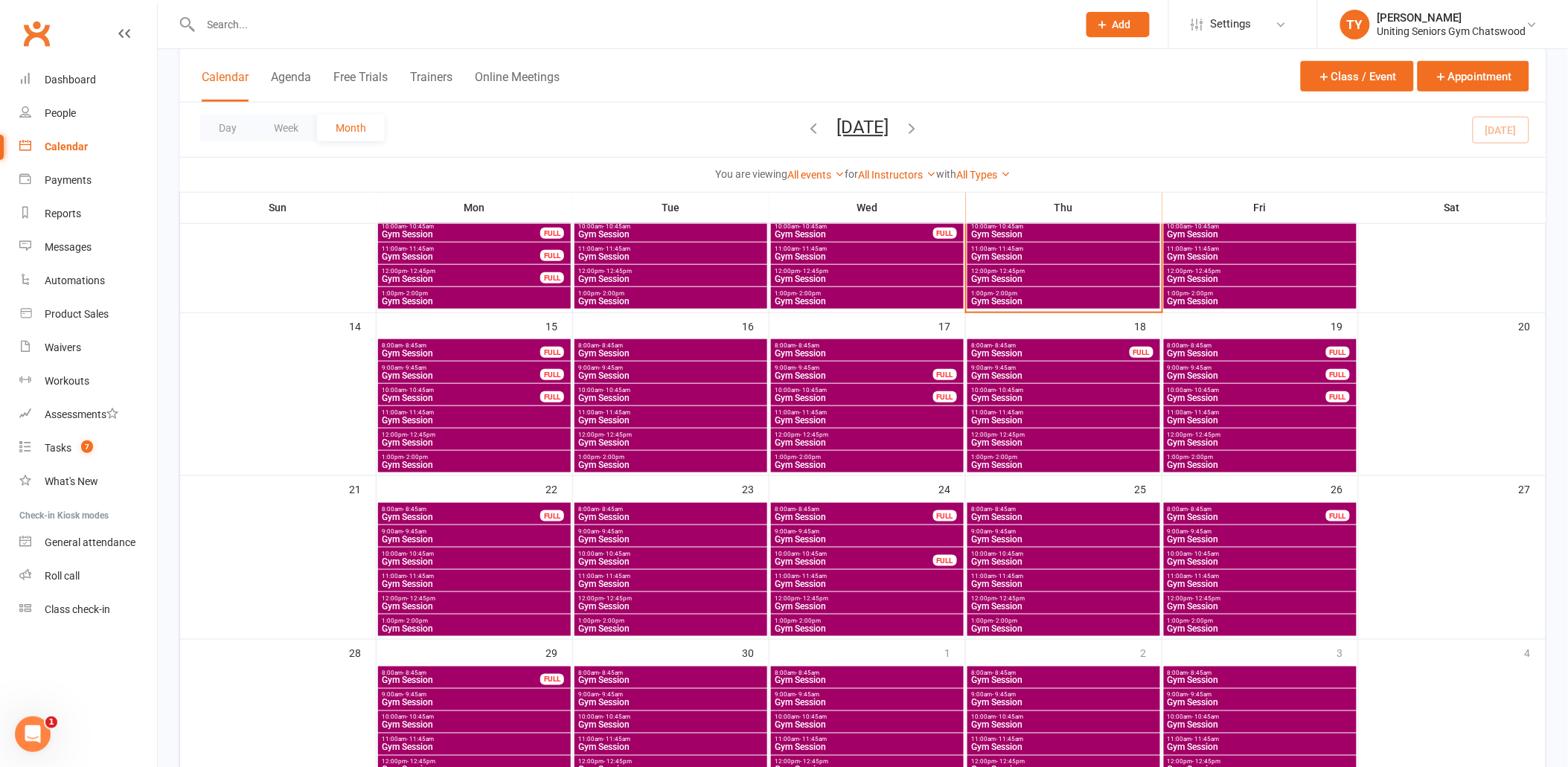
click at [620, 412] on span "- 11:45am" at bounding box center [616, 413] width 27 height 7
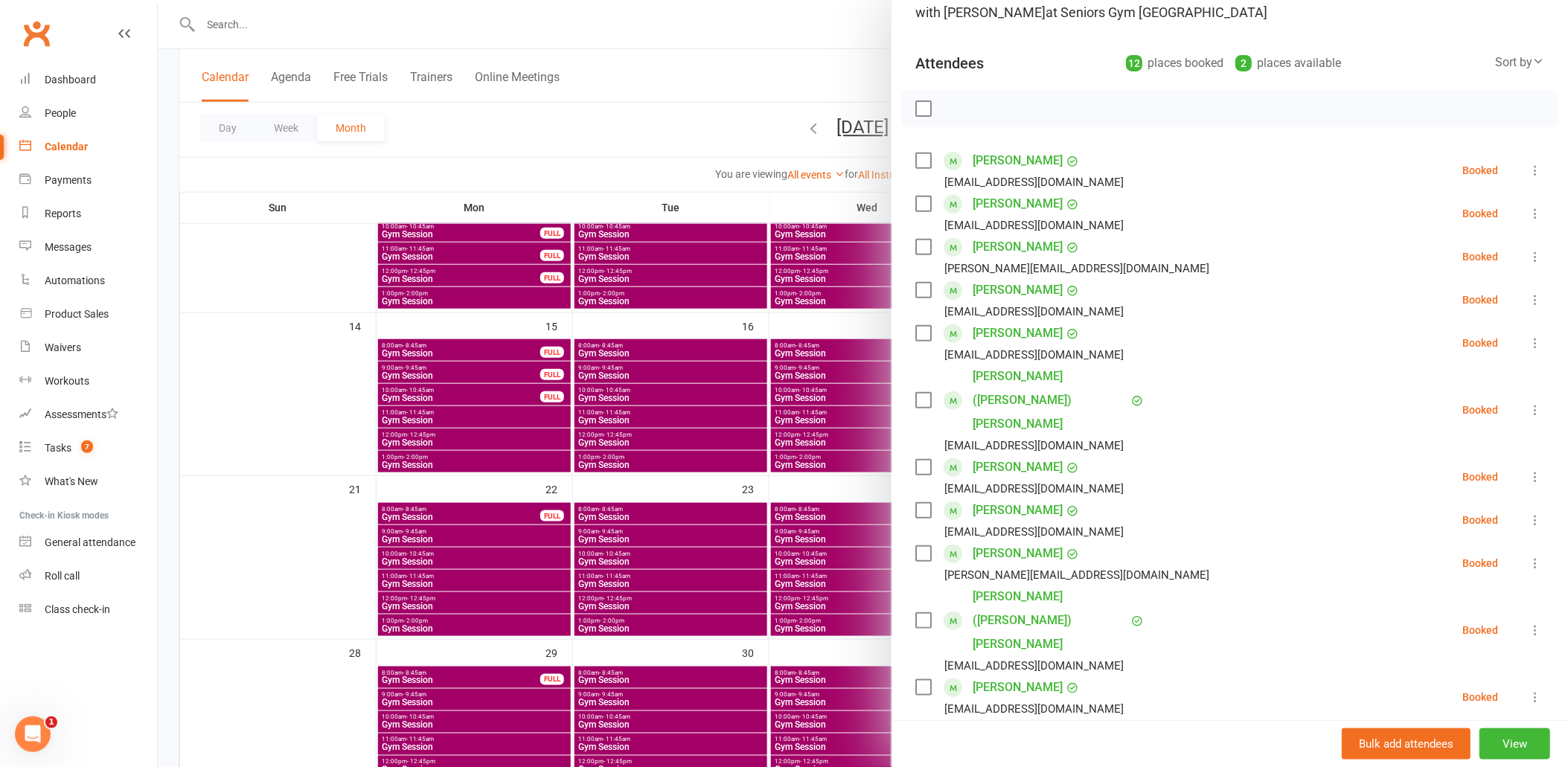
scroll to position [165, 0]
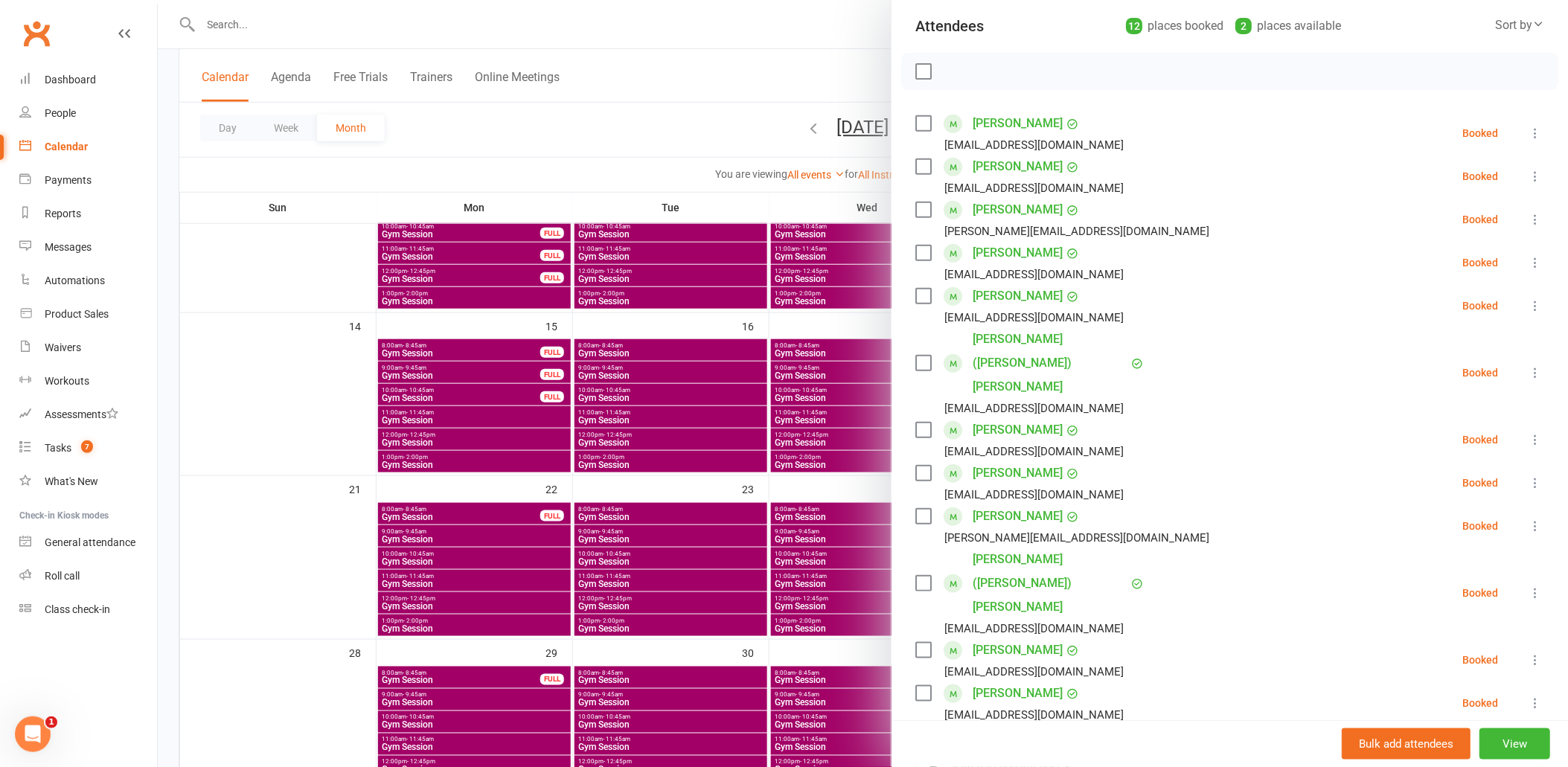
click at [567, 485] on div at bounding box center [862, 383] width 1410 height 767
